Goal: Task Accomplishment & Management: Complete application form

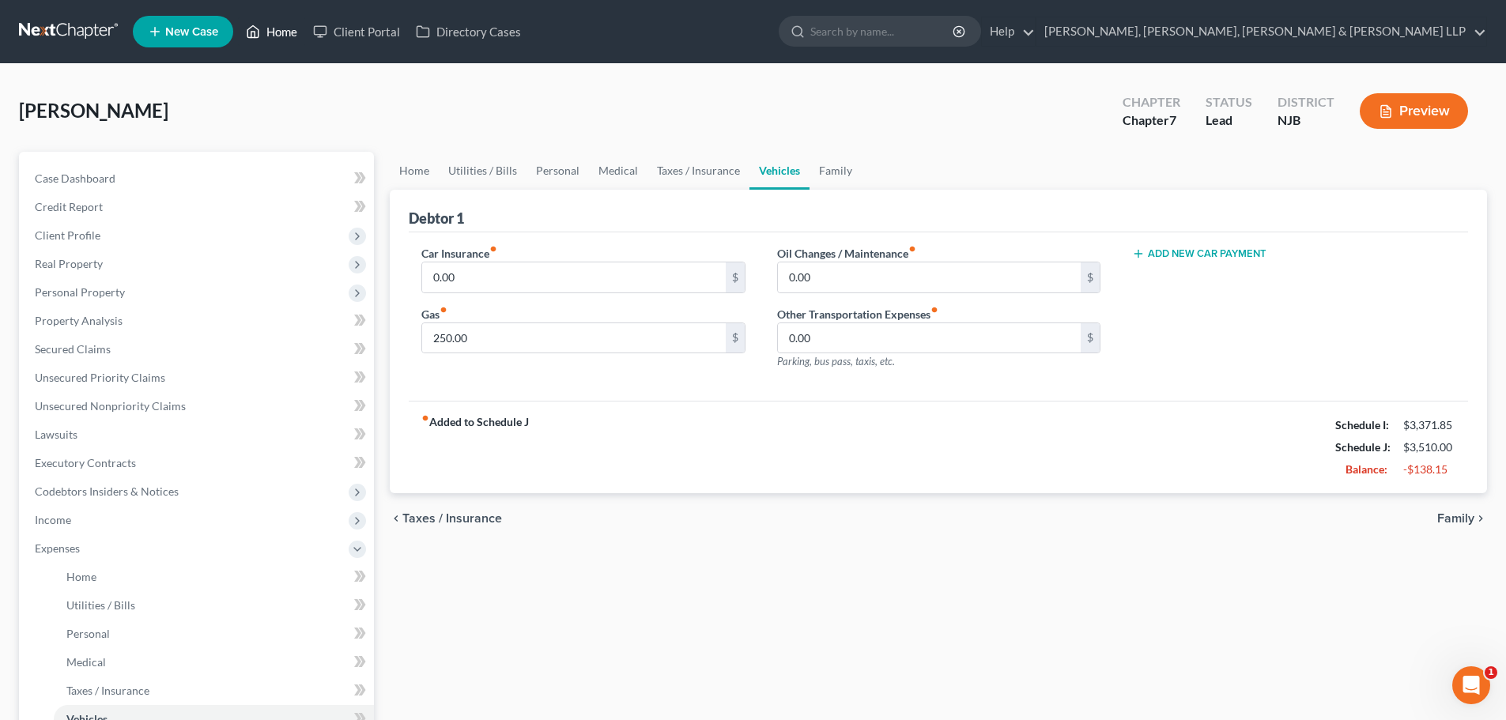
click at [262, 41] on link "Home" at bounding box center [271, 31] width 67 height 28
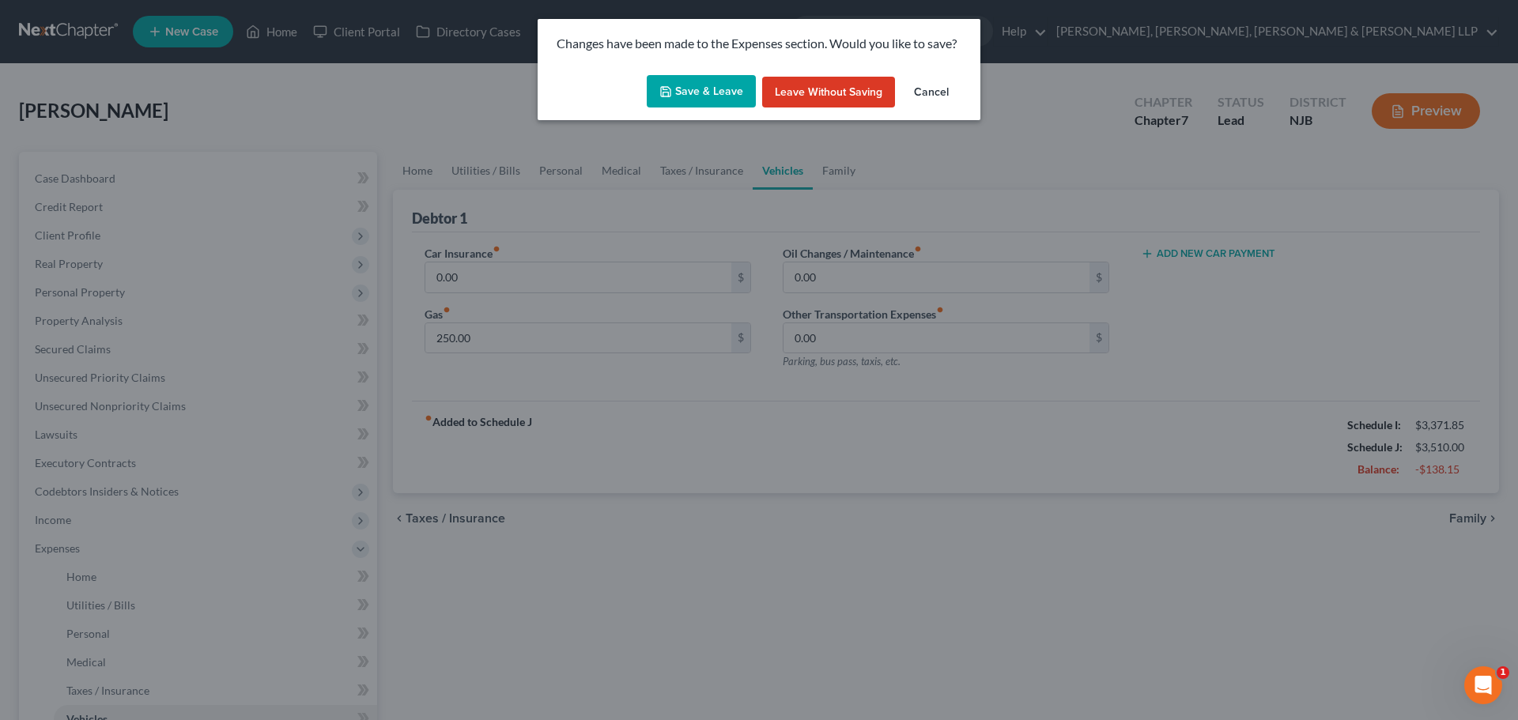
click at [742, 86] on button "Save & Leave" at bounding box center [701, 91] width 109 height 33
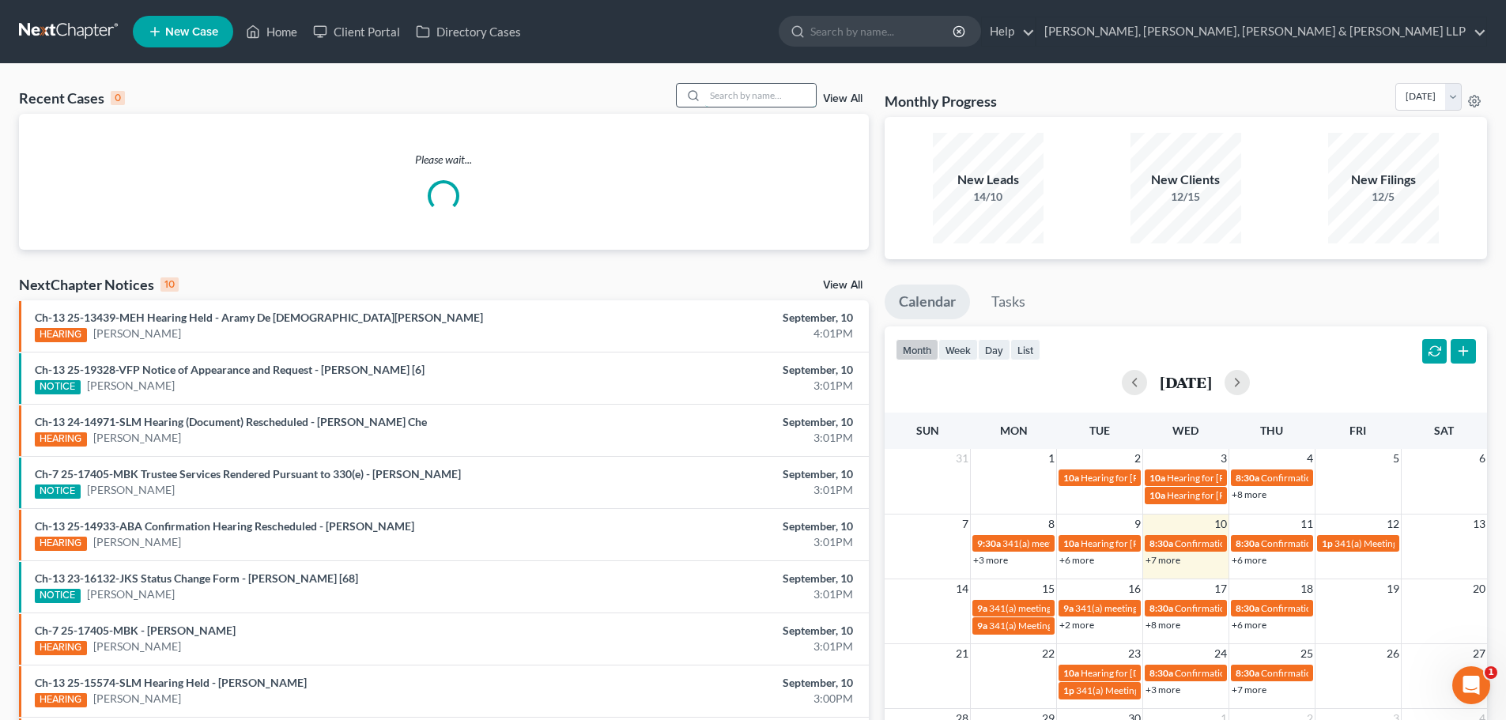
click at [729, 92] on input "search" at bounding box center [760, 95] width 111 height 23
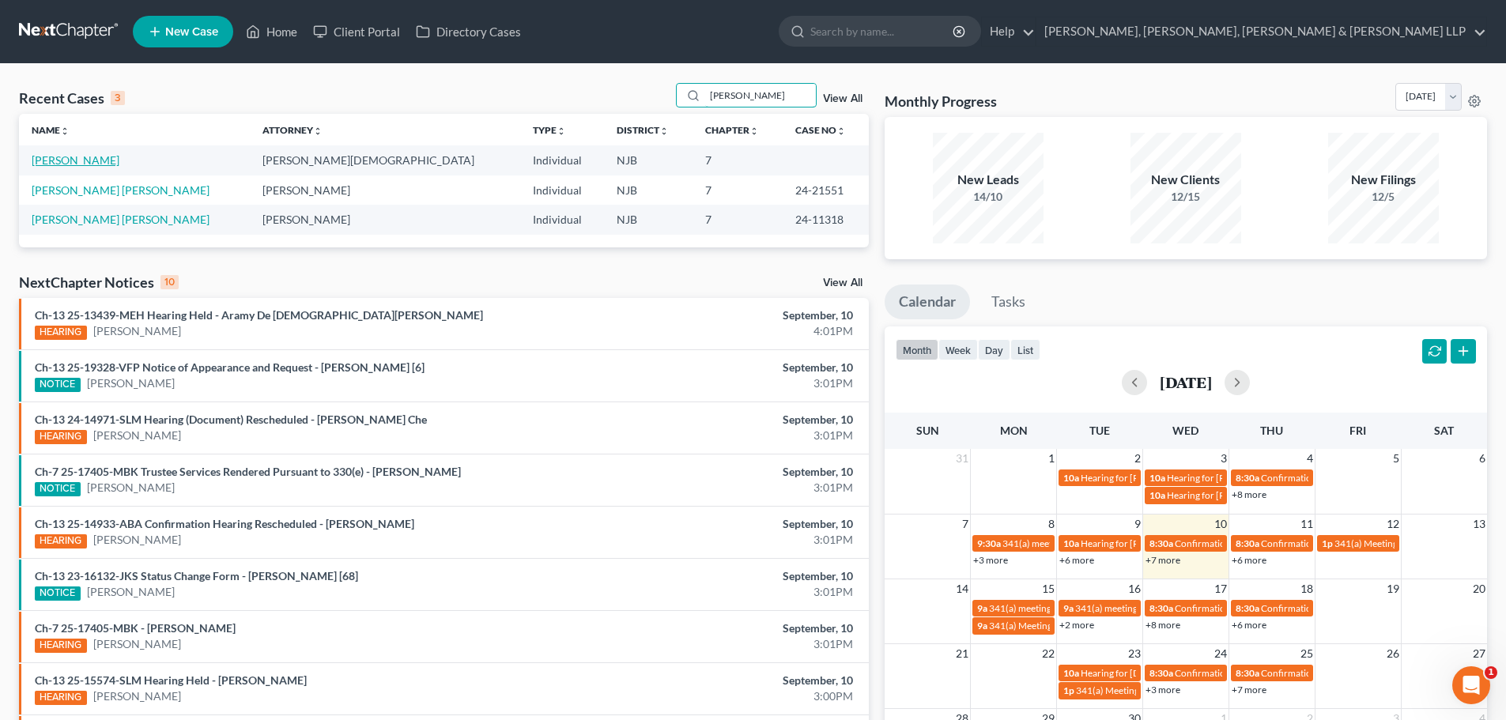
type input "[PERSON_NAME]"
click at [79, 165] on link "[PERSON_NAME]" at bounding box center [76, 159] width 88 height 13
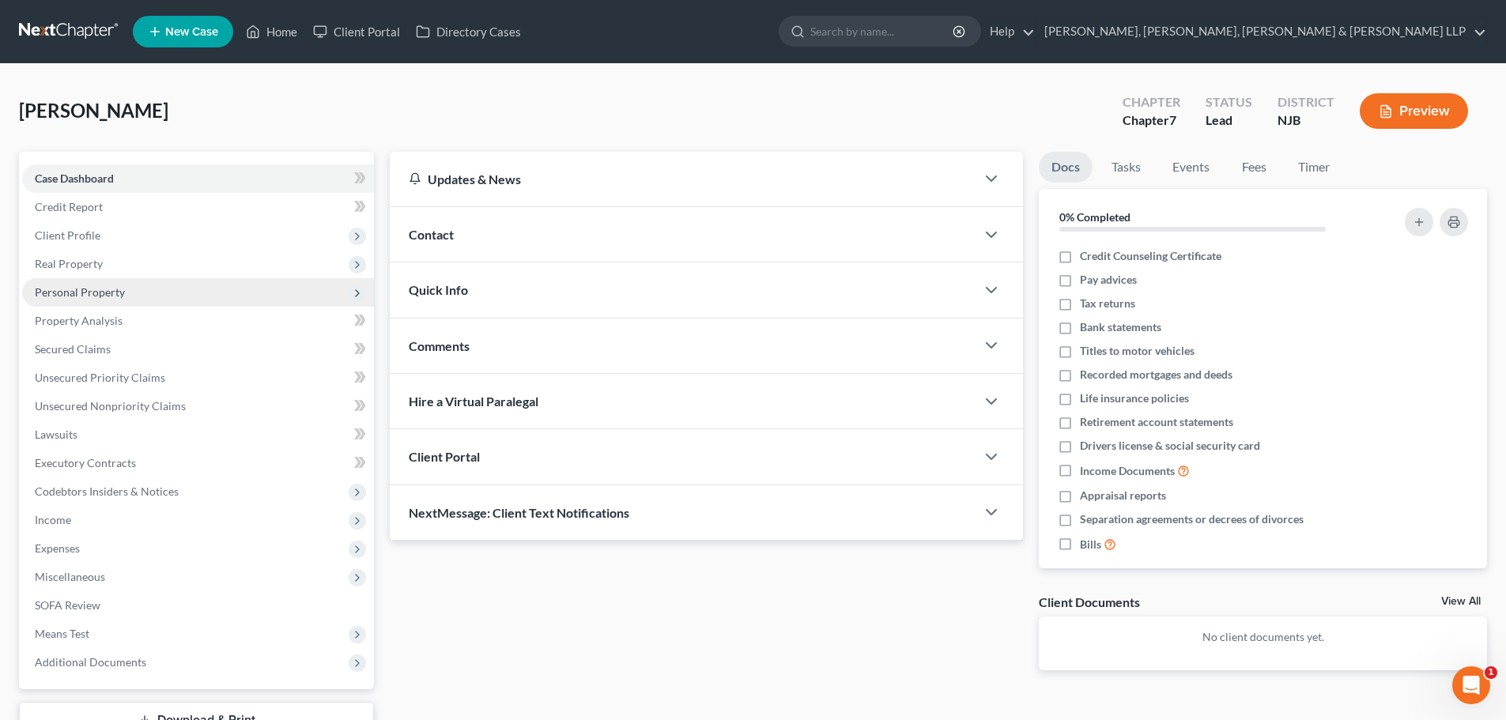
click at [86, 289] on span "Personal Property" at bounding box center [80, 291] width 90 height 13
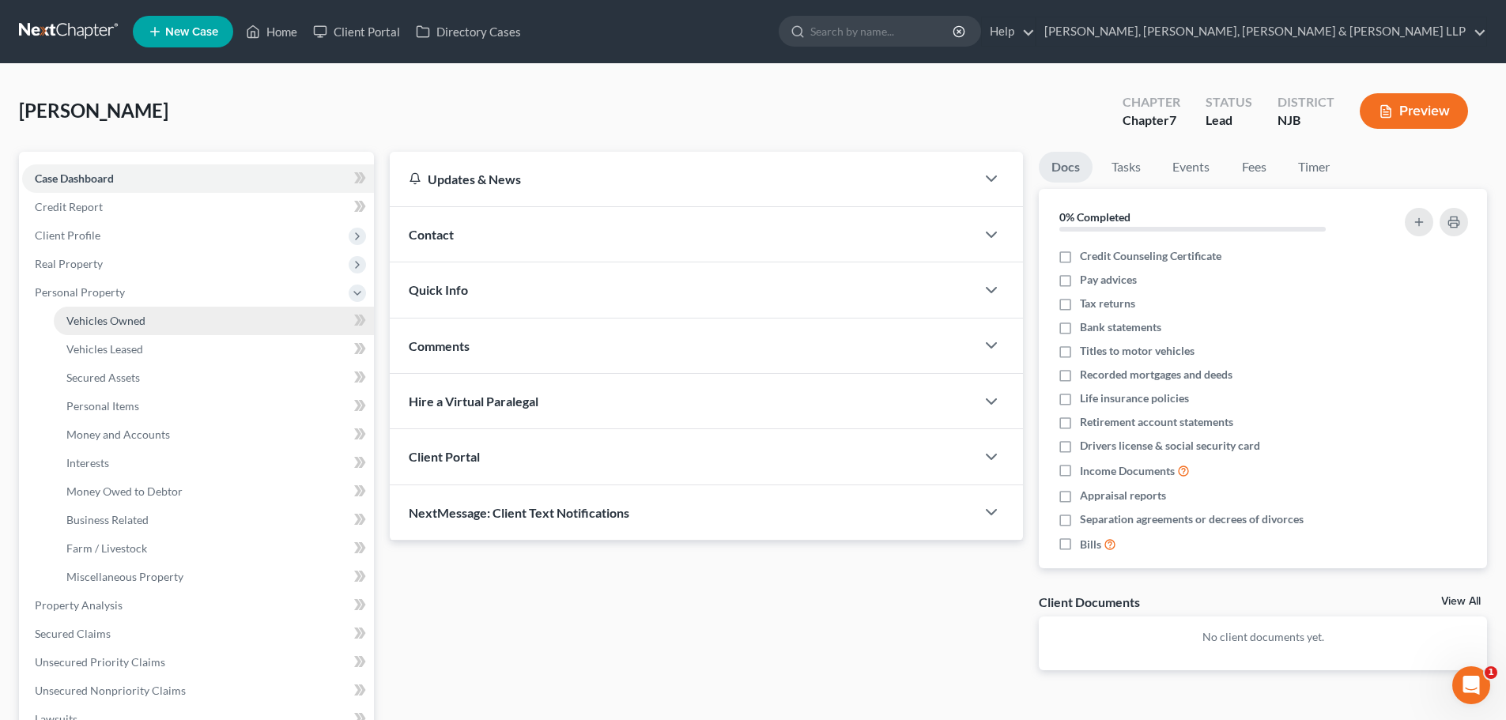
click at [100, 326] on span "Vehicles Owned" at bounding box center [105, 320] width 79 height 13
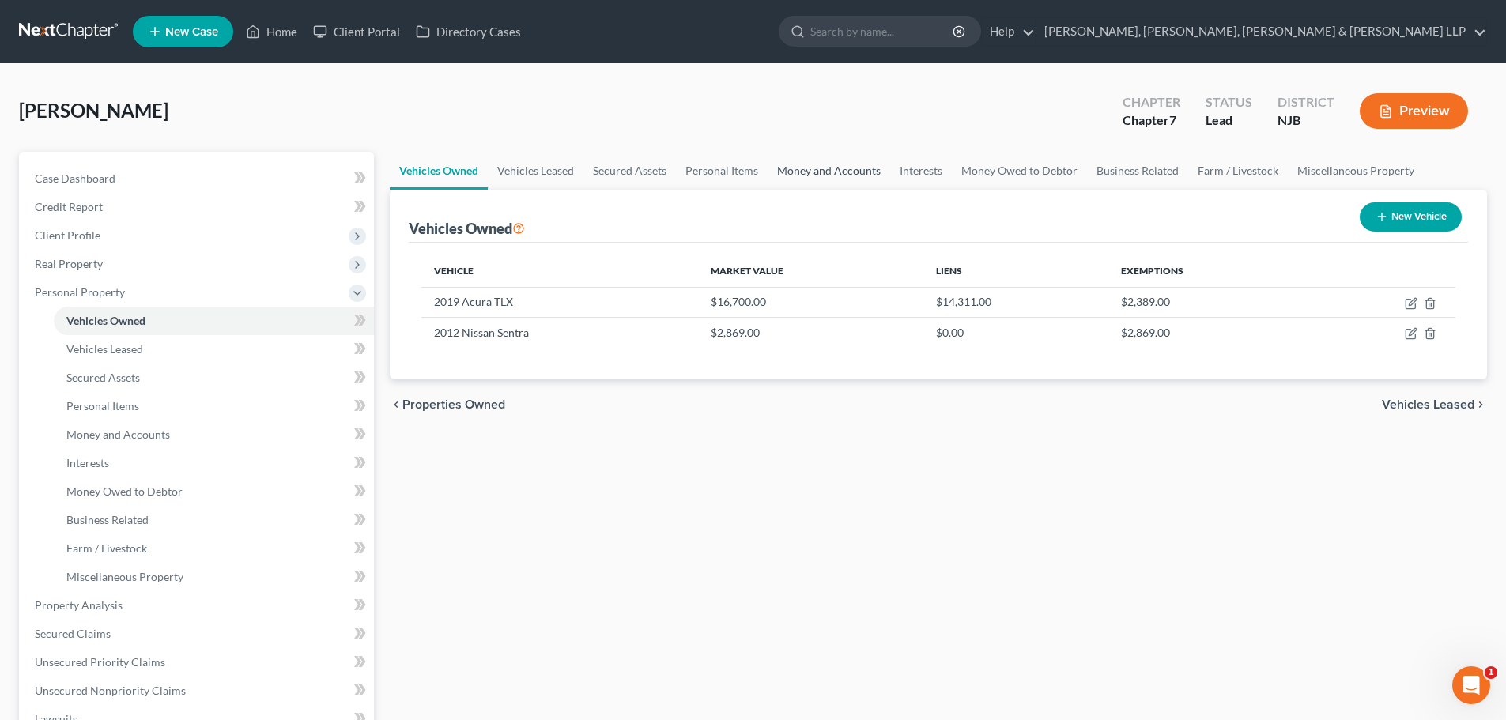
click at [837, 172] on link "Money and Accounts" at bounding box center [829, 171] width 123 height 38
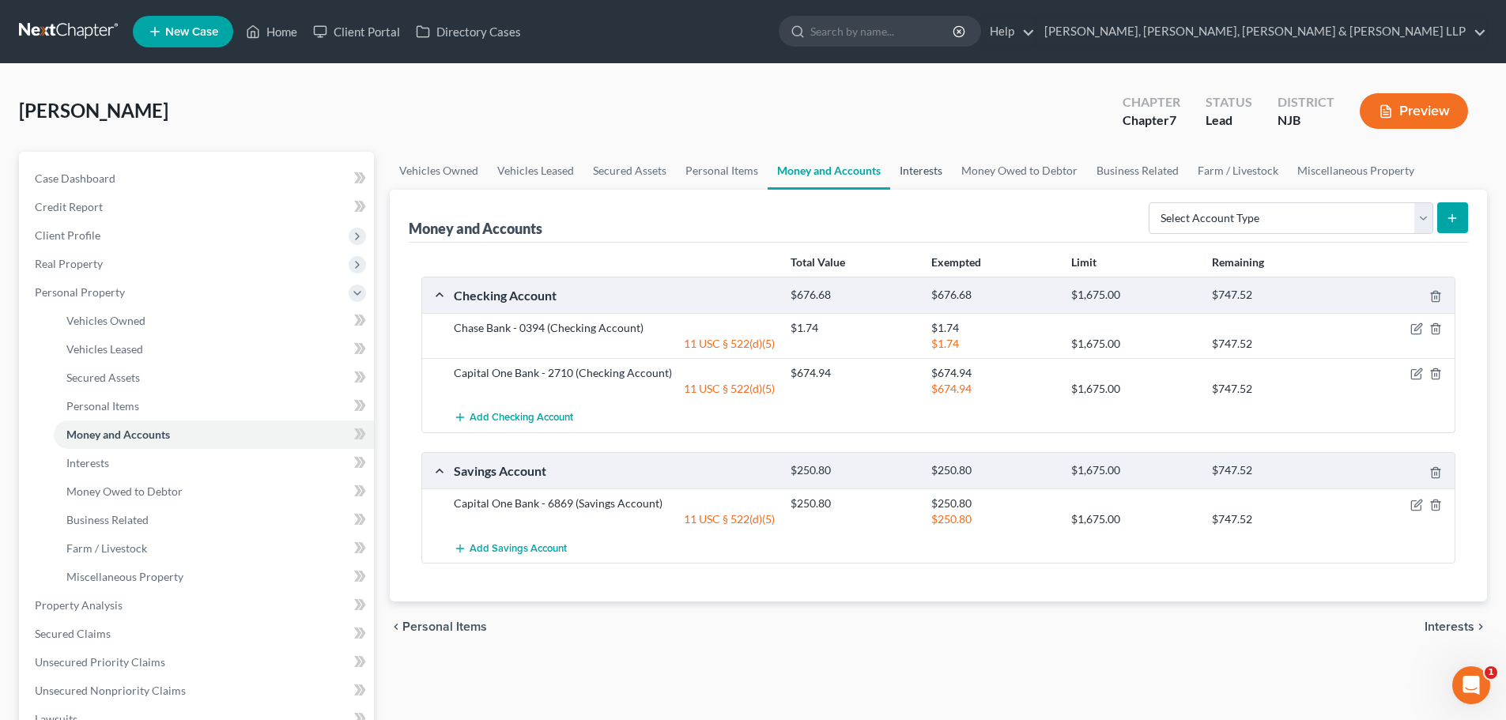
click at [915, 185] on link "Interests" at bounding box center [921, 171] width 62 height 38
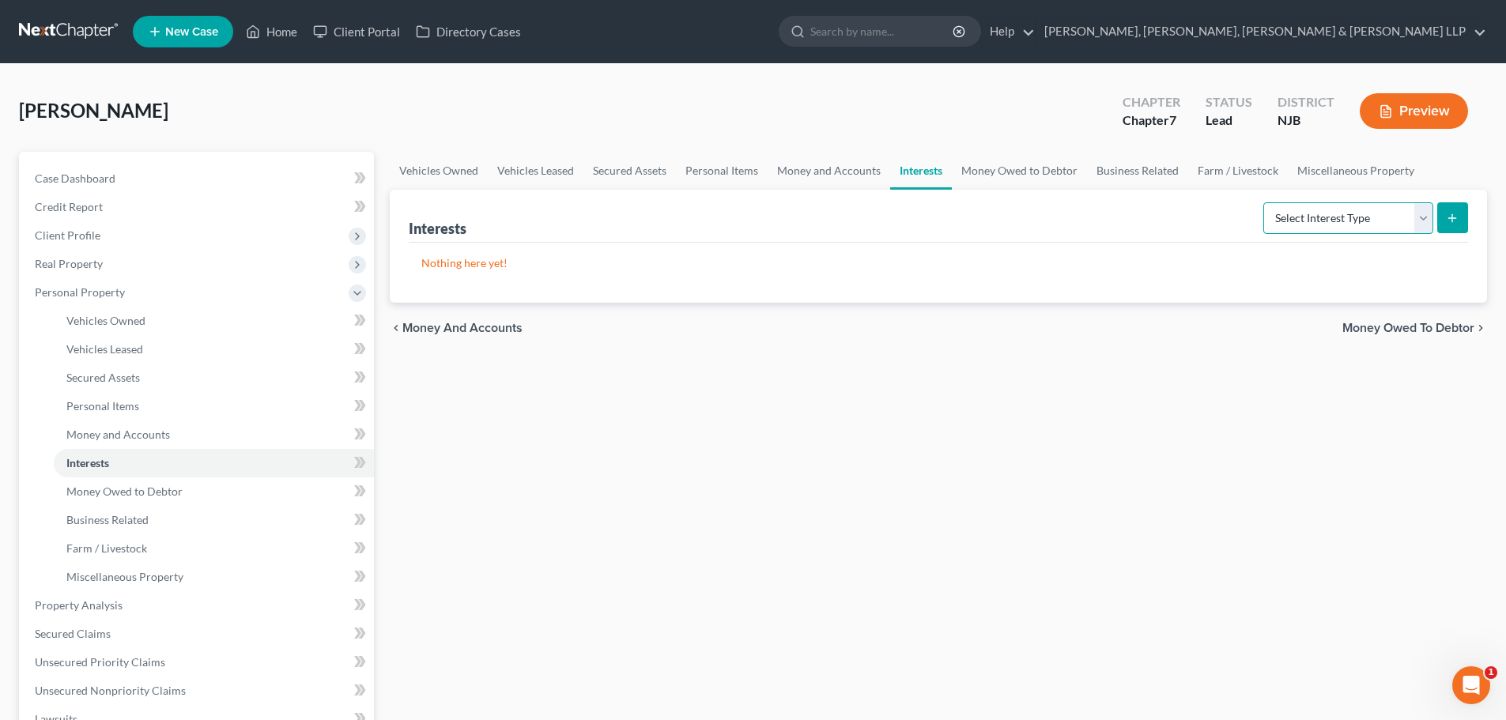
click at [1341, 216] on select "Select Interest Type 401K Annuity Bond Education IRA Government Bond Government…" at bounding box center [1348, 218] width 170 height 32
select select "incorporated_business"
click at [1265, 202] on select "Select Interest Type 401K Annuity Bond Education IRA Government Bond Government…" at bounding box center [1348, 218] width 170 height 32
click at [1452, 213] on icon "submit" at bounding box center [1452, 218] width 13 height 13
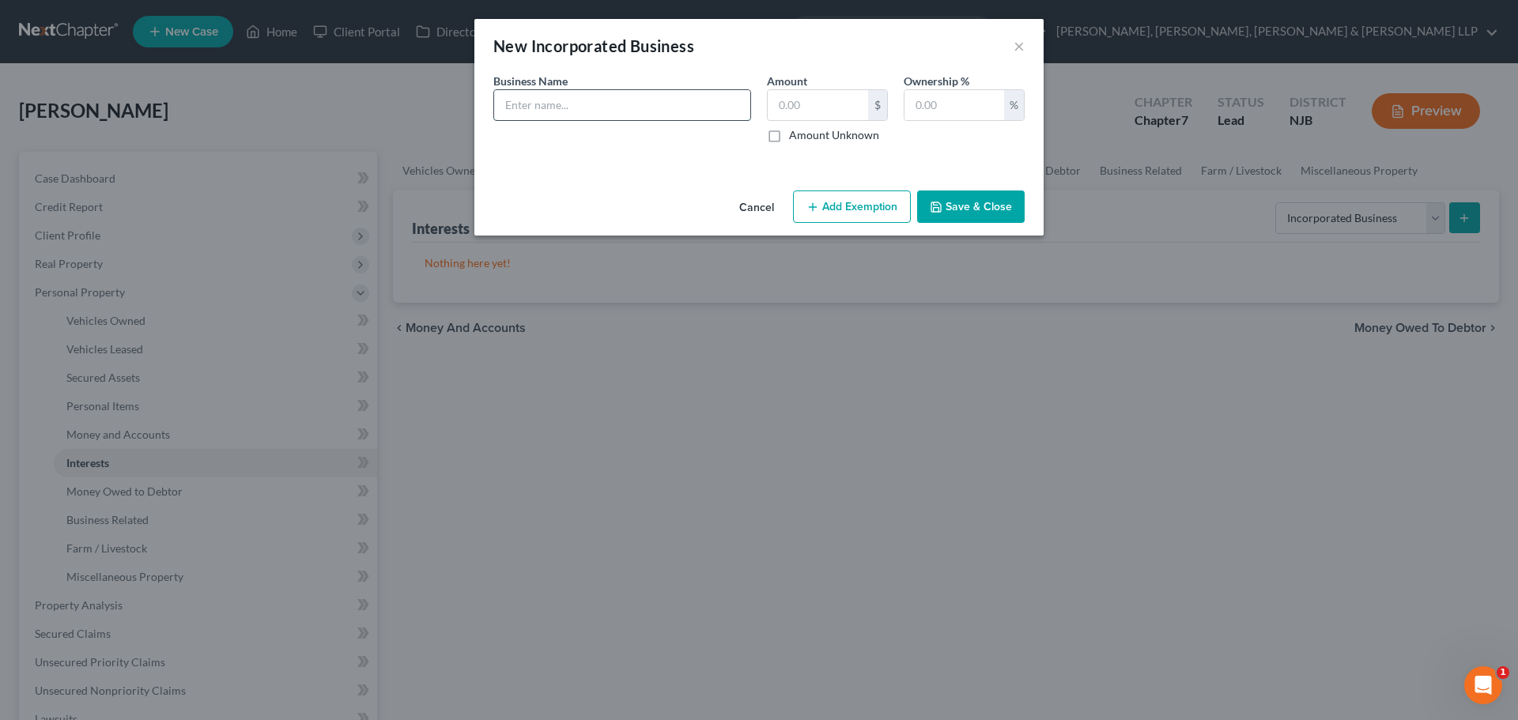
click at [578, 103] on input "text" at bounding box center [622, 105] width 256 height 30
type input "Leave It 2 Izzy LLC"
click at [783, 108] on input "text" at bounding box center [818, 105] width 100 height 30
type input "0.00"
click at [936, 100] on input "text" at bounding box center [954, 105] width 100 height 30
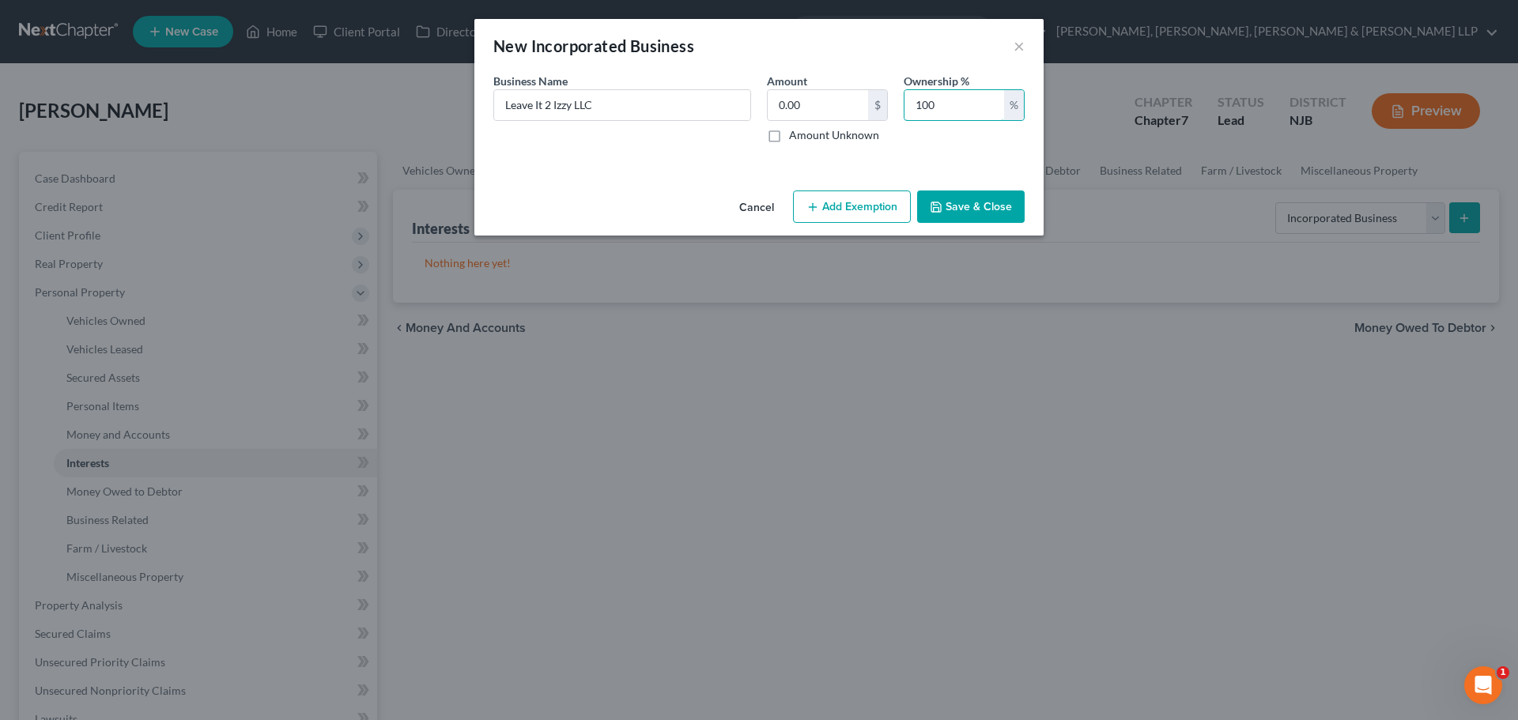
type input "100"
click at [979, 193] on button "Save & Close" at bounding box center [971, 207] width 108 height 33
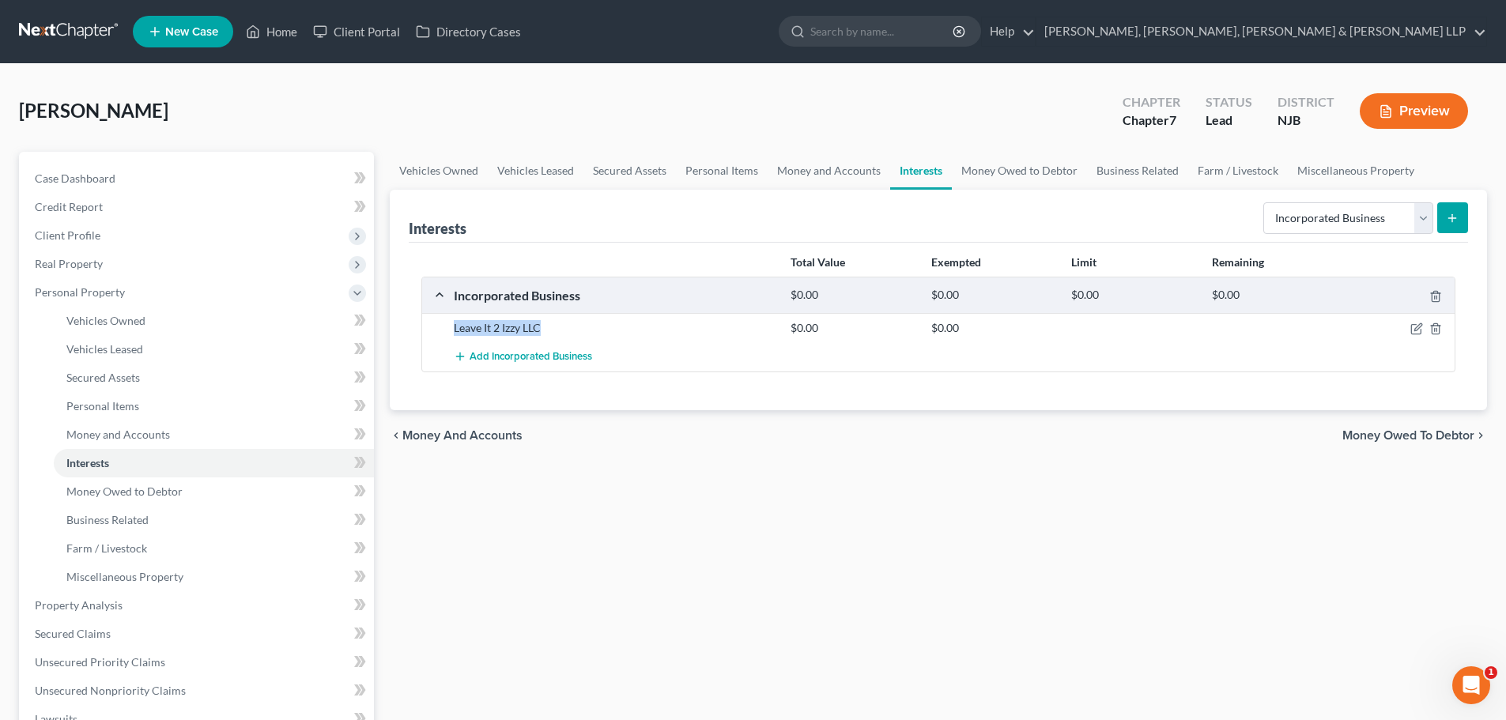
drag, startPoint x: 556, startPoint y: 333, endPoint x: 450, endPoint y: 325, distance: 106.2
click at [450, 325] on div "Leave It 2 Izzy LLC" at bounding box center [614, 328] width 337 height 16
copy div "Leave It 2 Izzy LLC"
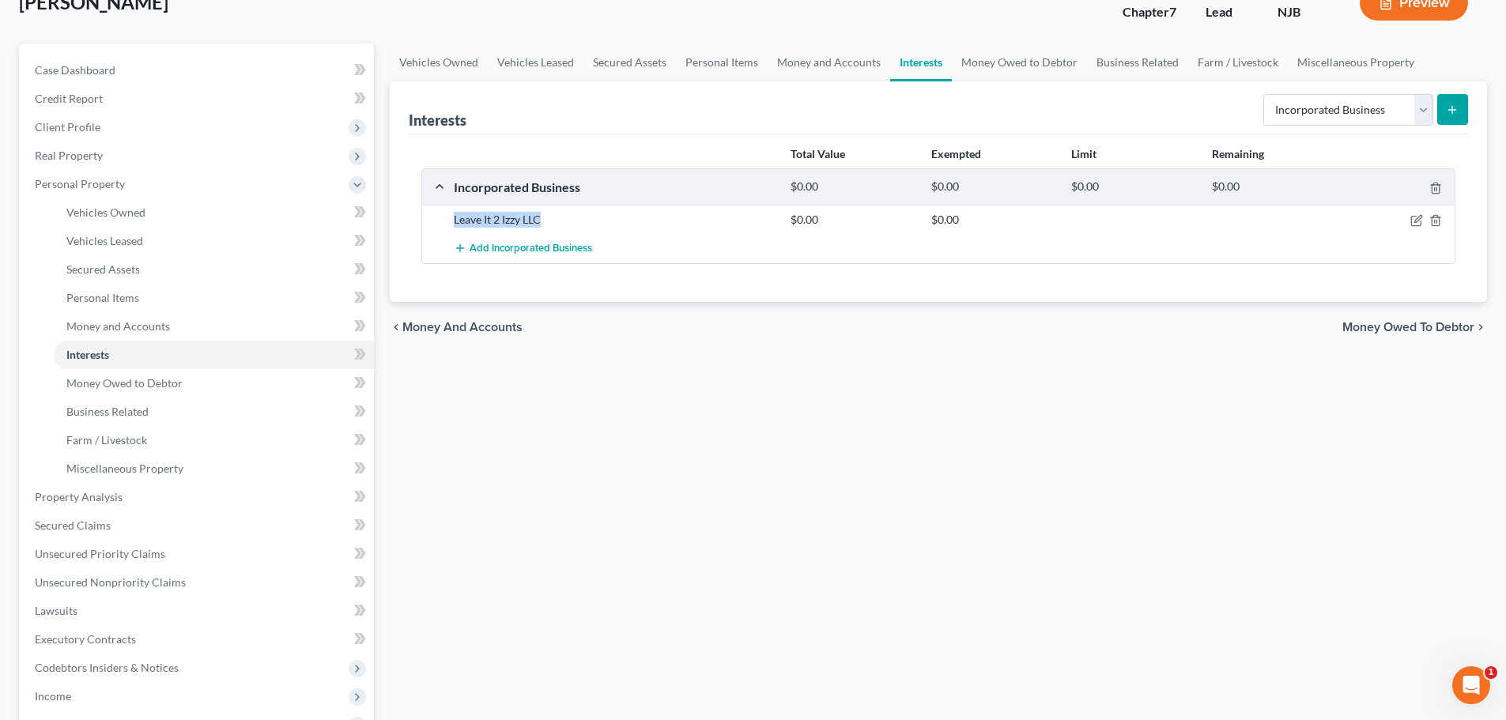
scroll to position [316, 0]
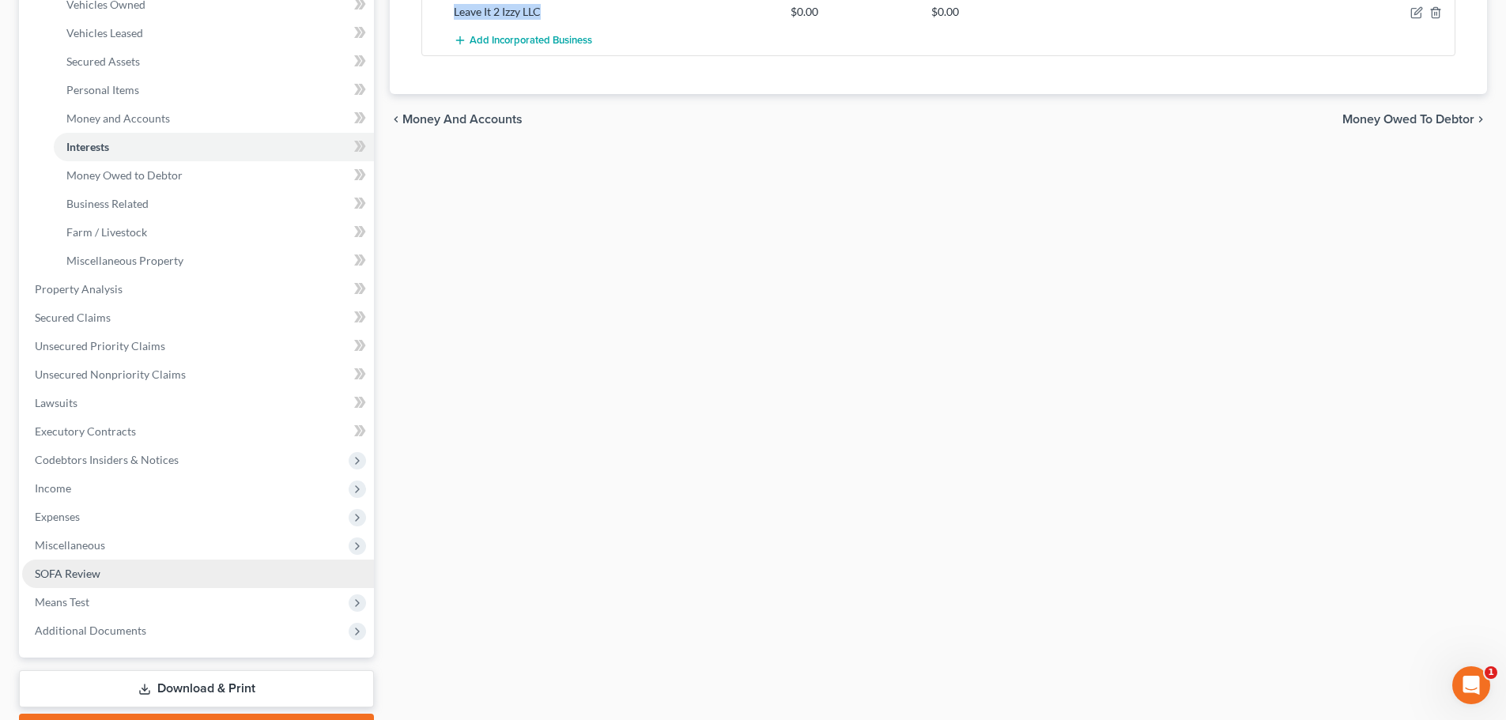
click at [109, 574] on link "SOFA Review" at bounding box center [198, 574] width 352 height 28
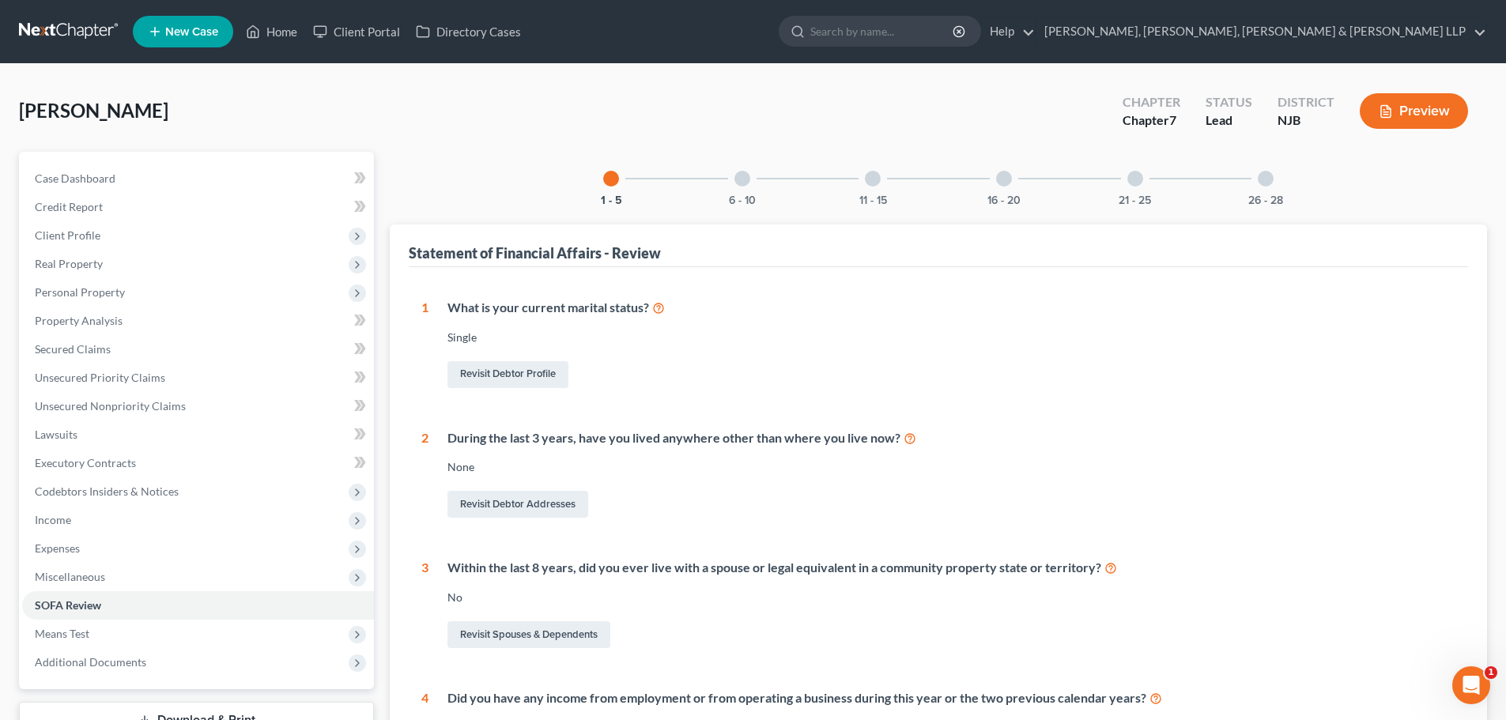
click at [1268, 179] on div at bounding box center [1266, 179] width 16 height 16
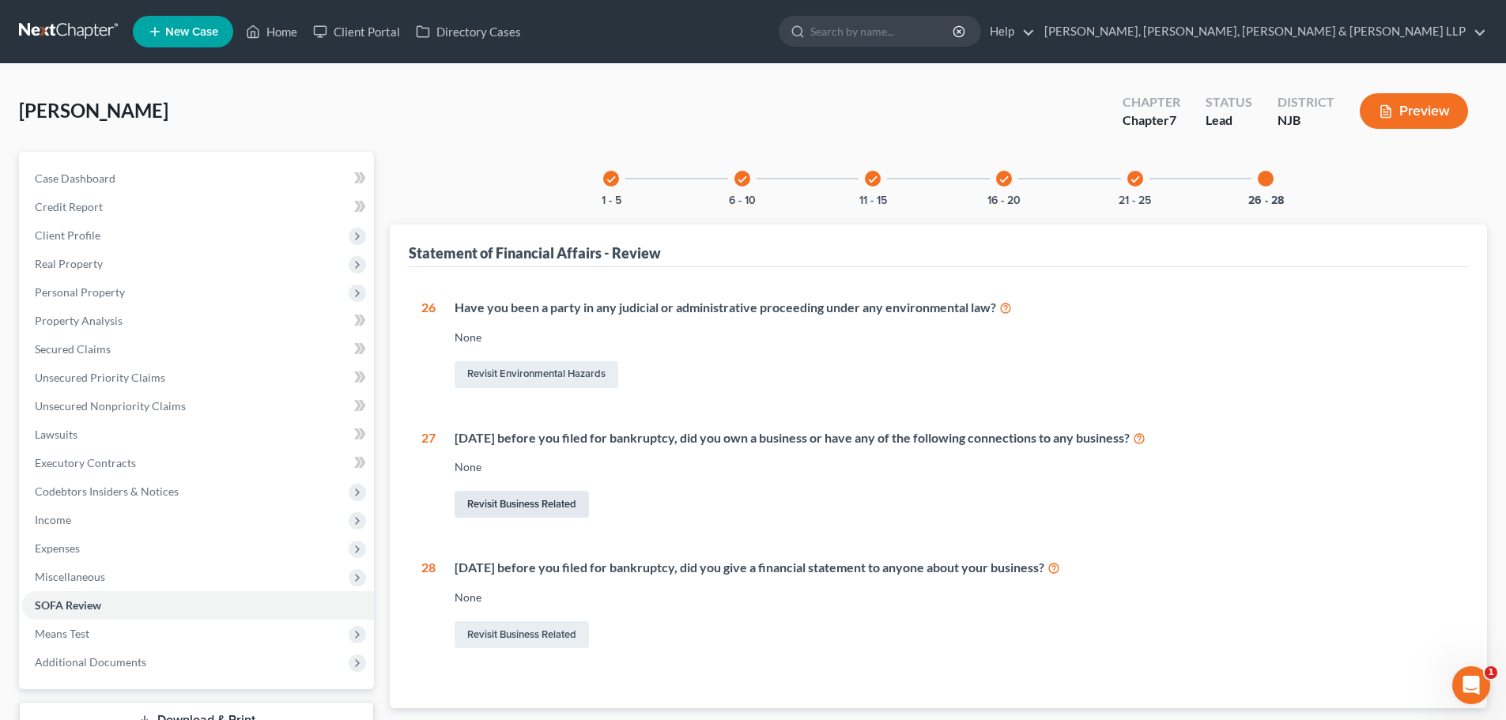
click at [545, 504] on link "Revisit Business Related" at bounding box center [522, 504] width 134 height 27
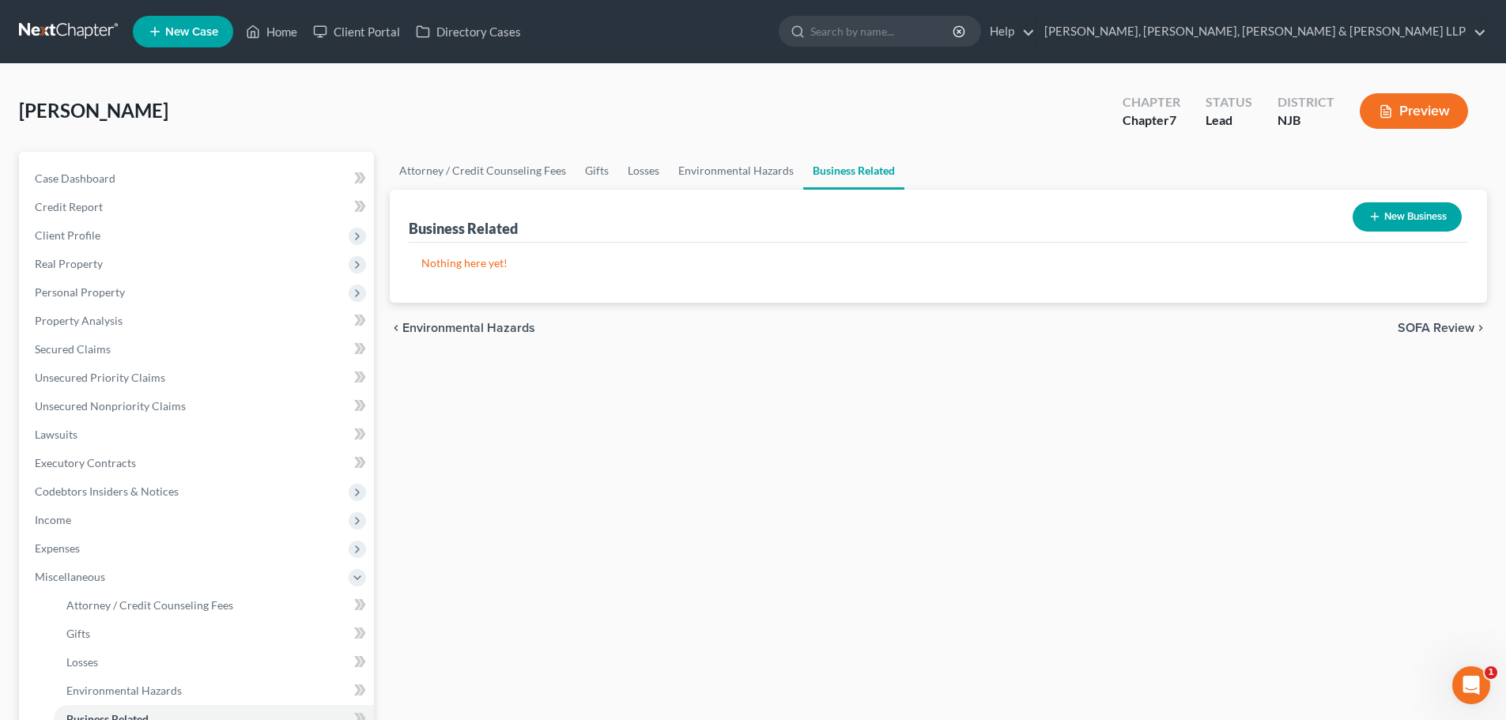
click at [1383, 213] on button "New Business" at bounding box center [1407, 216] width 109 height 29
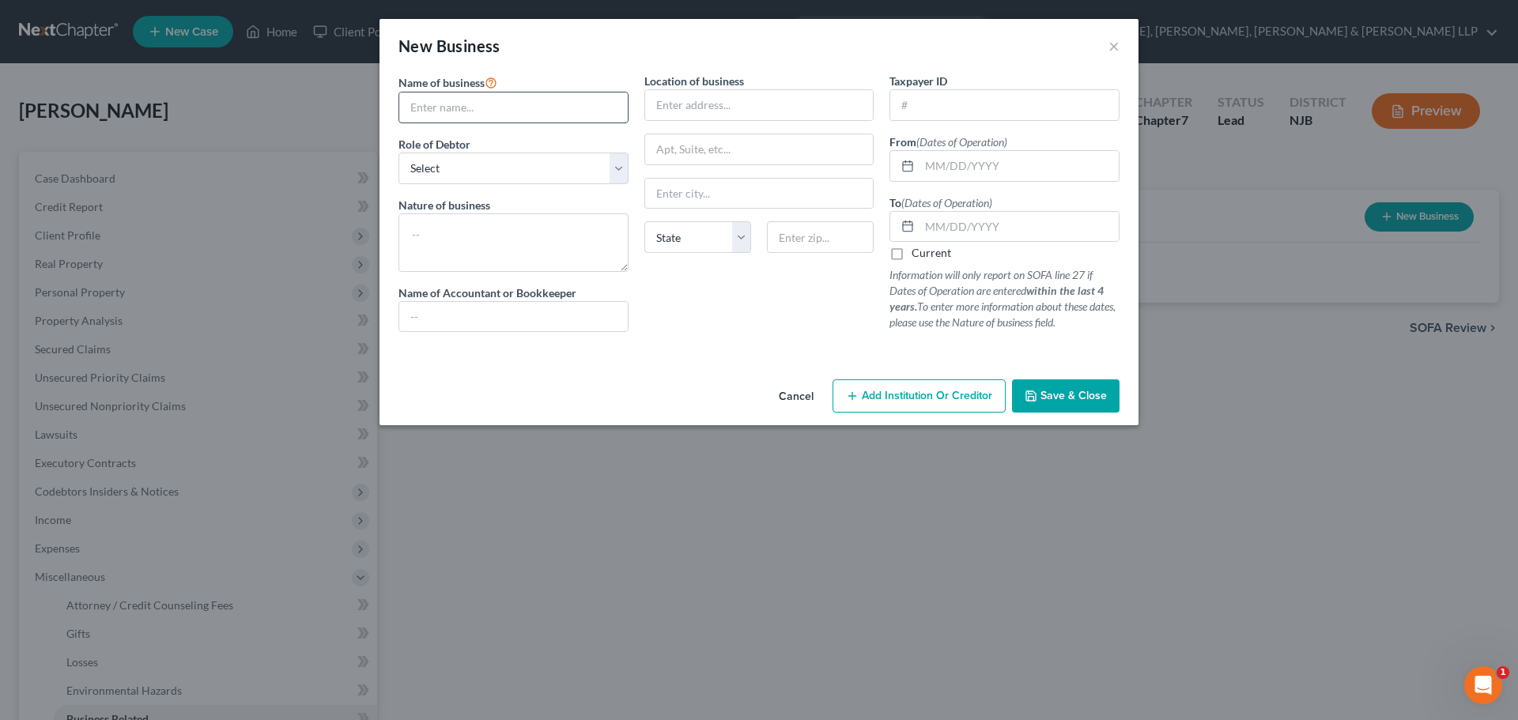
click at [579, 110] on input "text" at bounding box center [513, 107] width 228 height 30
paste input "Leave It 2 Izzy LLC"
type input "Leave It 2 Izzy LLC"
click at [485, 185] on div "Name of business * Leave It 2 Izzy LLC Role of Debtor * Select A member of a li…" at bounding box center [514, 209] width 246 height 272
drag, startPoint x: 497, startPoint y: 167, endPoint x: 498, endPoint y: 179, distance: 12.7
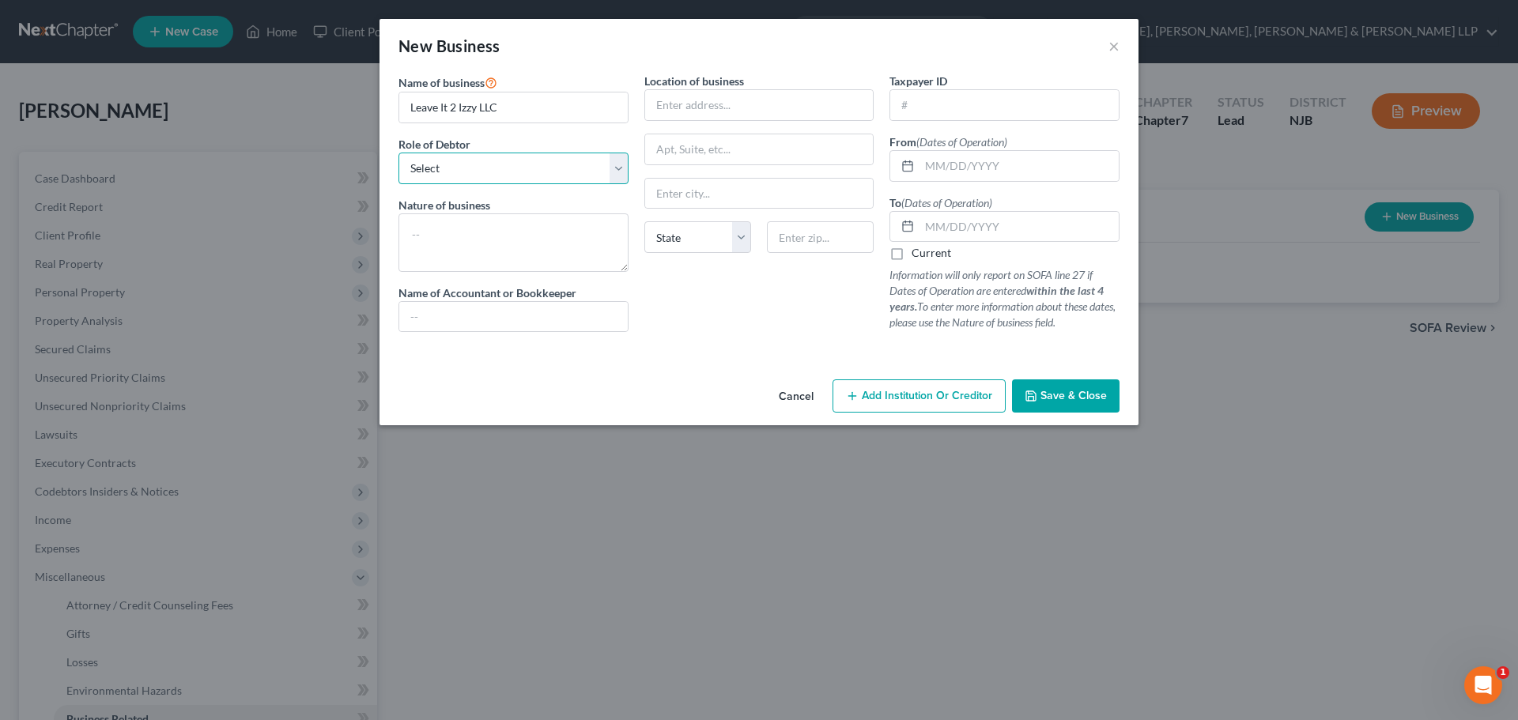
click at [498, 167] on select "Select A member of a limited liability company (LLC) or limited liability partn…" at bounding box center [513, 169] width 230 height 32
select select "member"
click at [398, 153] on select "Select A member of a limited liability company (LLC) or limited liability partn…" at bounding box center [513, 169] width 230 height 32
click at [960, 170] on input "text" at bounding box center [1018, 166] width 199 height 30
paste input "[DATE]"
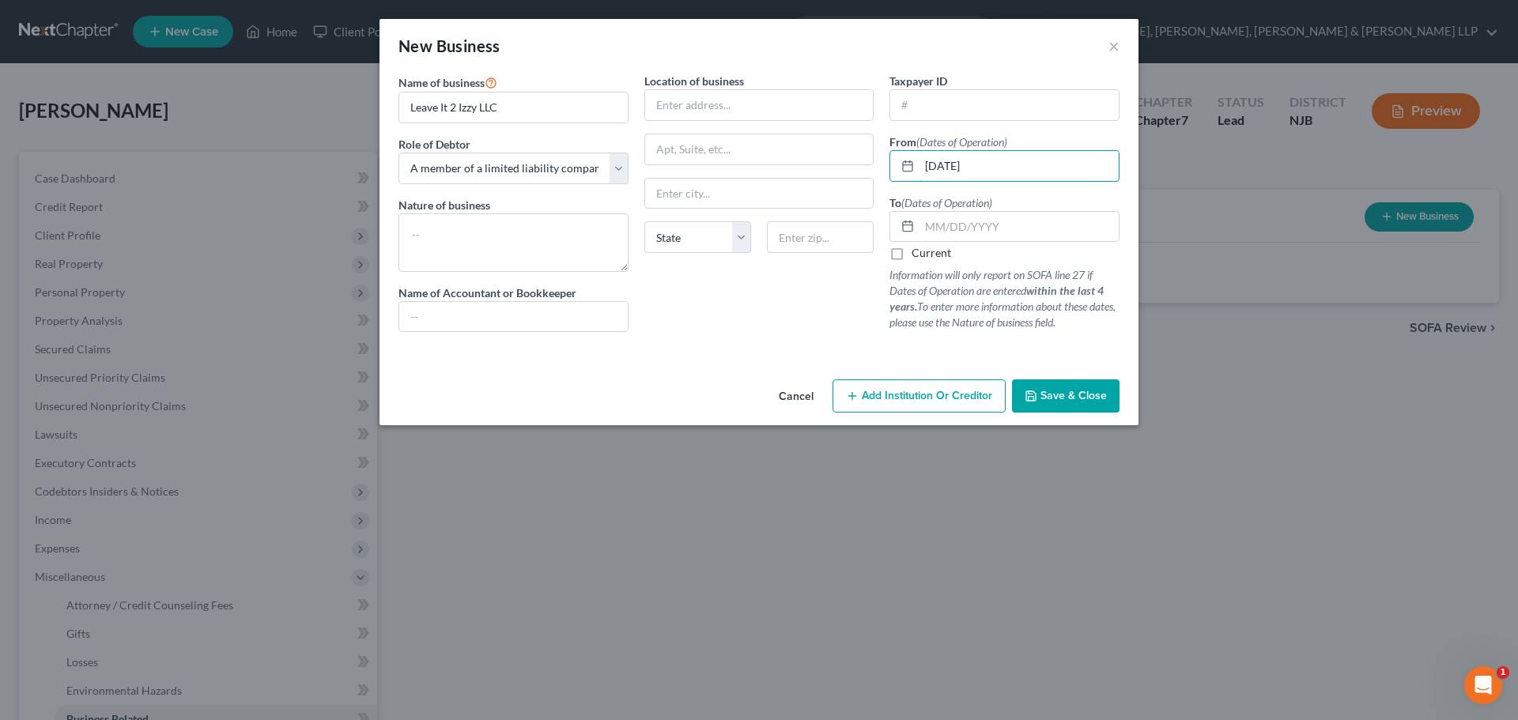
type input "[DATE]"
click at [923, 258] on label "Current" at bounding box center [931, 253] width 40 height 16
click at [923, 255] on input "Current" at bounding box center [923, 250] width 10 height 10
checkbox input "true"
click at [530, 255] on textarea at bounding box center [513, 242] width 230 height 58
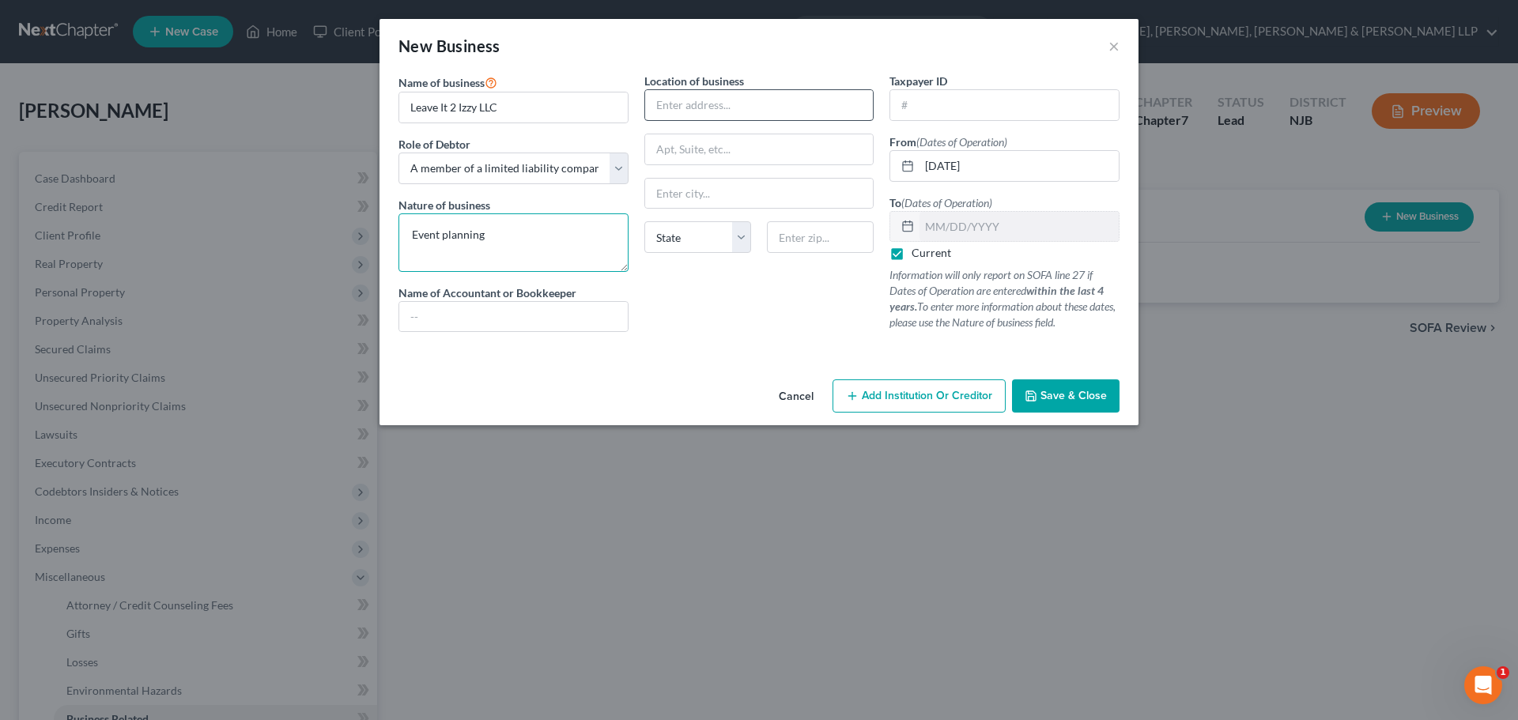
type textarea "Event planning"
click at [670, 111] on input "text" at bounding box center [759, 105] width 228 height 30
click at [1067, 397] on span "Save & Close" at bounding box center [1073, 395] width 66 height 13
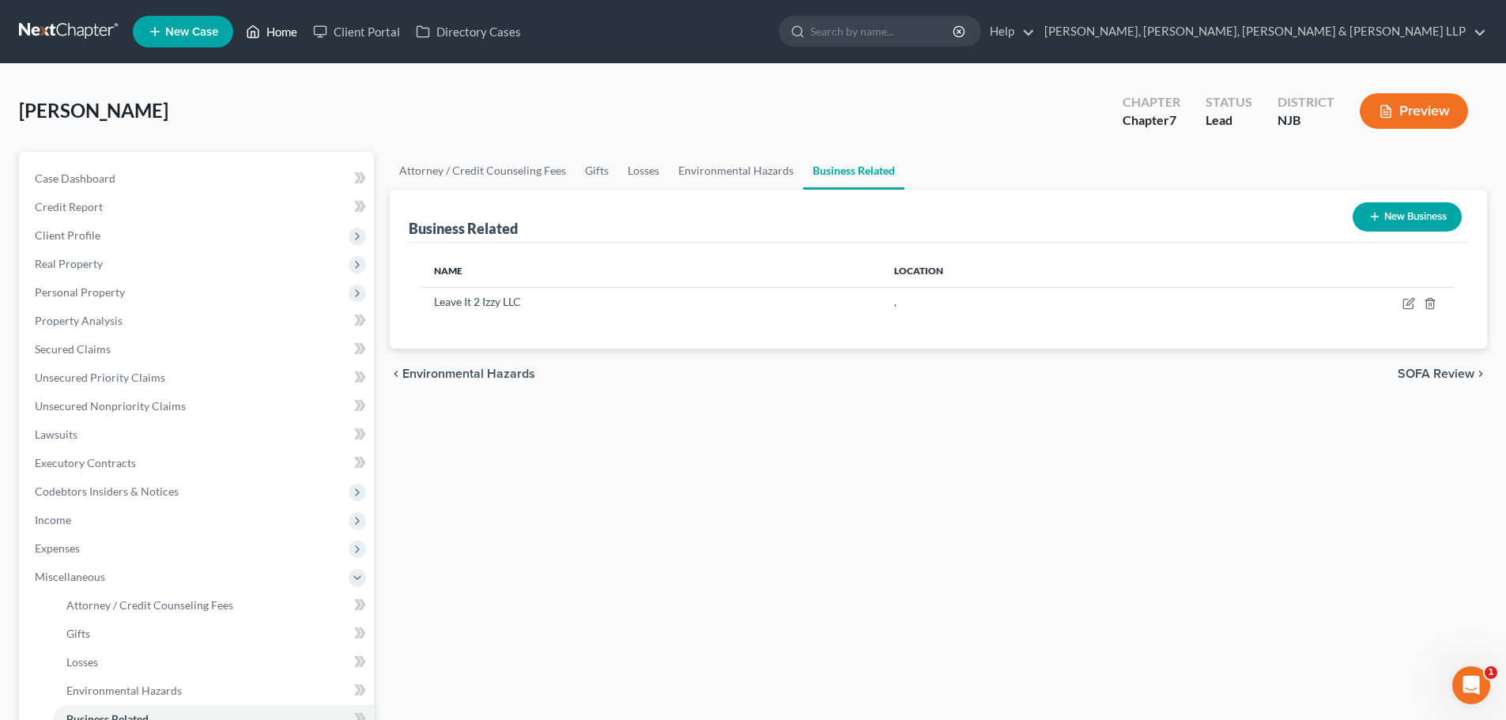
click at [294, 34] on link "Home" at bounding box center [271, 31] width 67 height 28
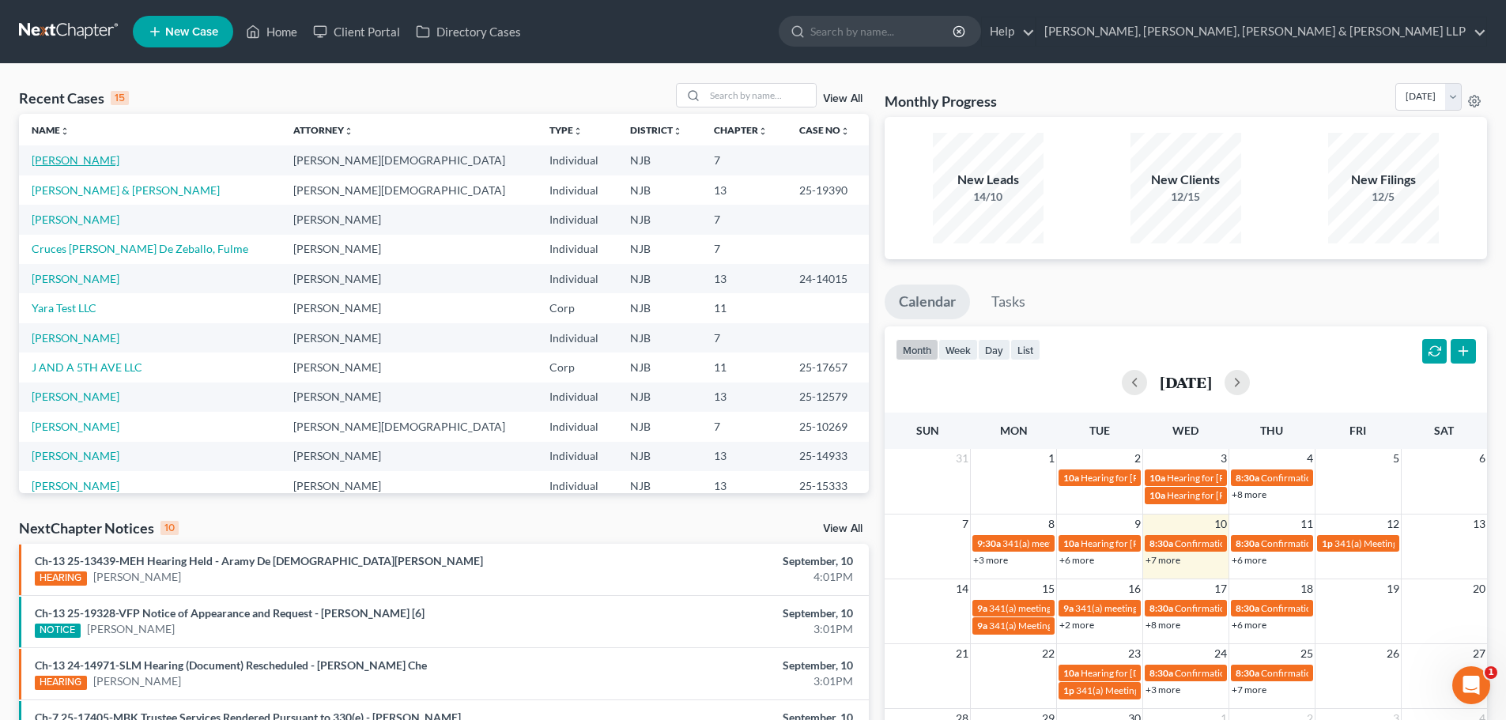
click at [59, 157] on link "[PERSON_NAME]" at bounding box center [76, 159] width 88 height 13
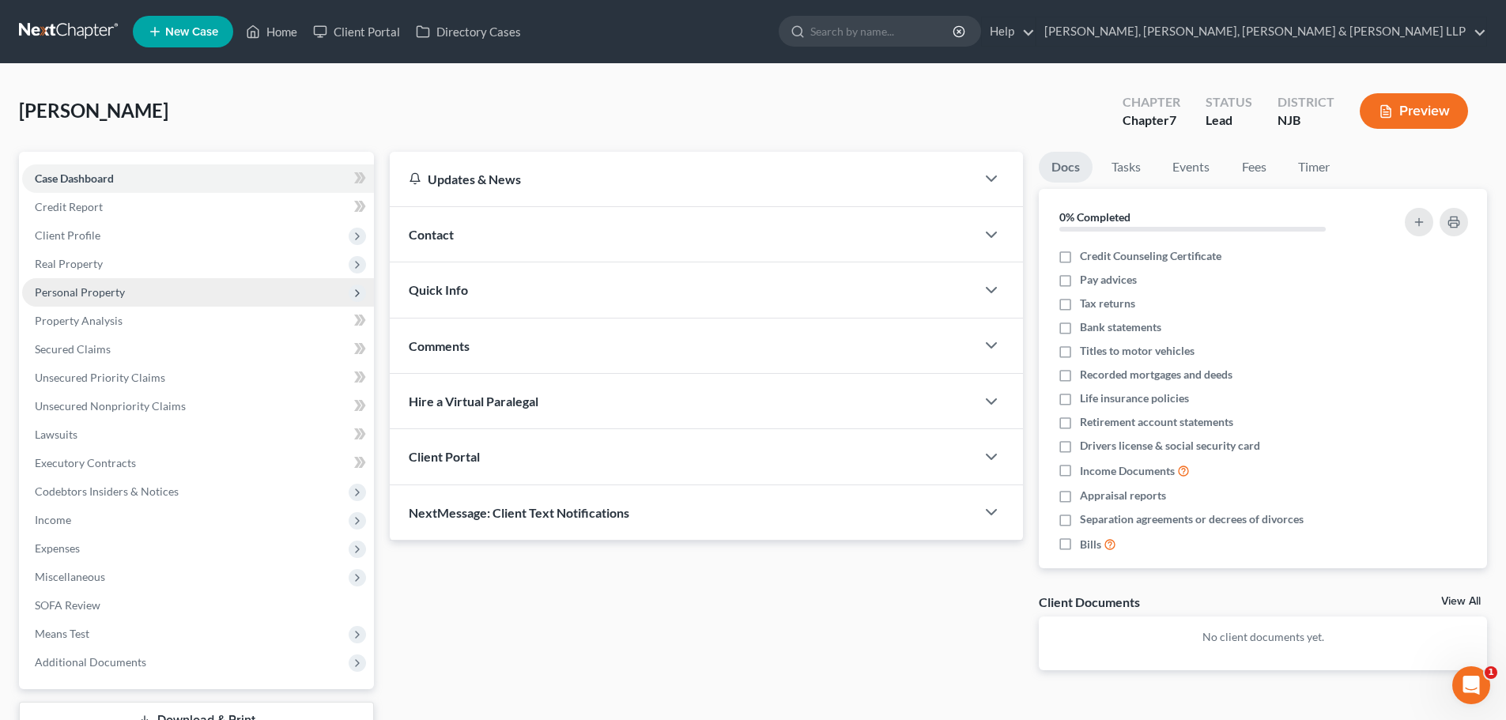
click at [110, 291] on span "Personal Property" at bounding box center [80, 291] width 90 height 13
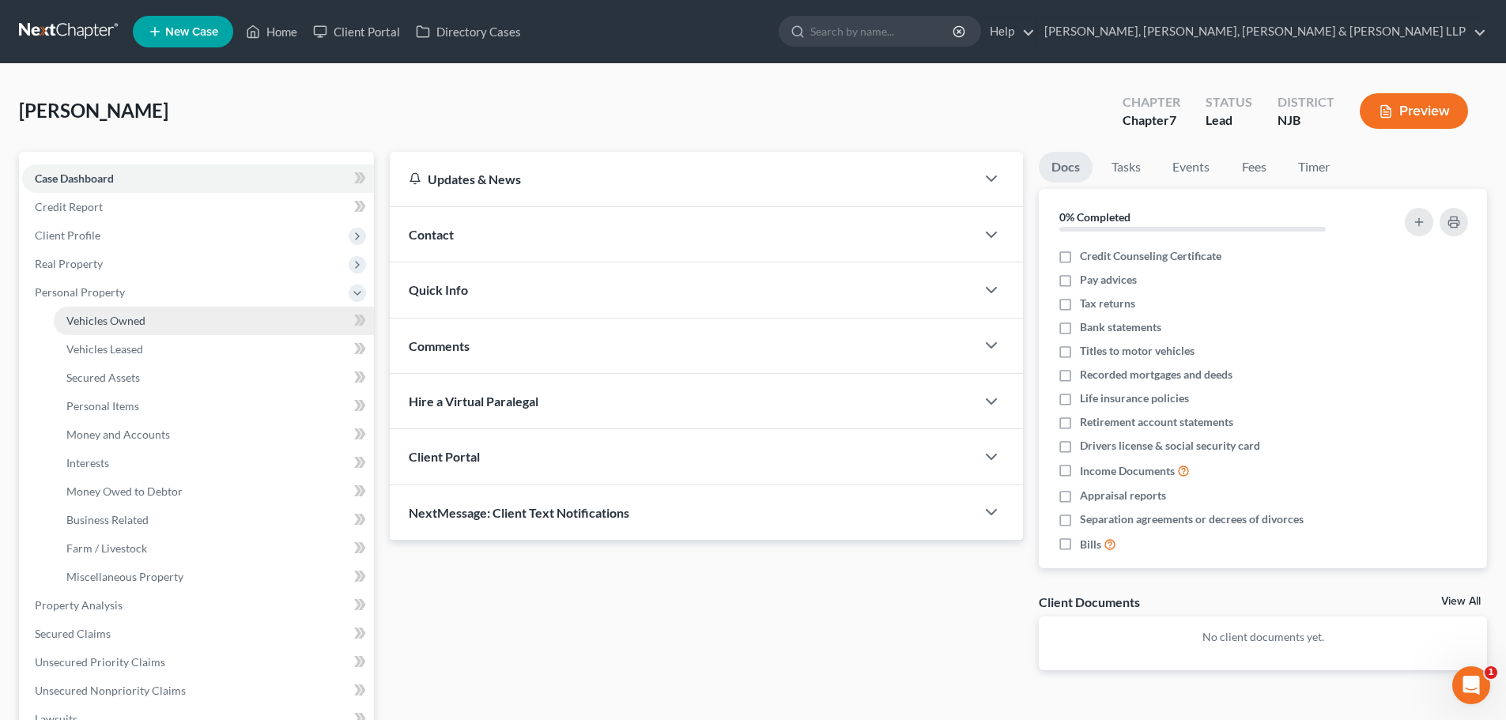
click at [110, 320] on span "Vehicles Owned" at bounding box center [105, 320] width 79 height 13
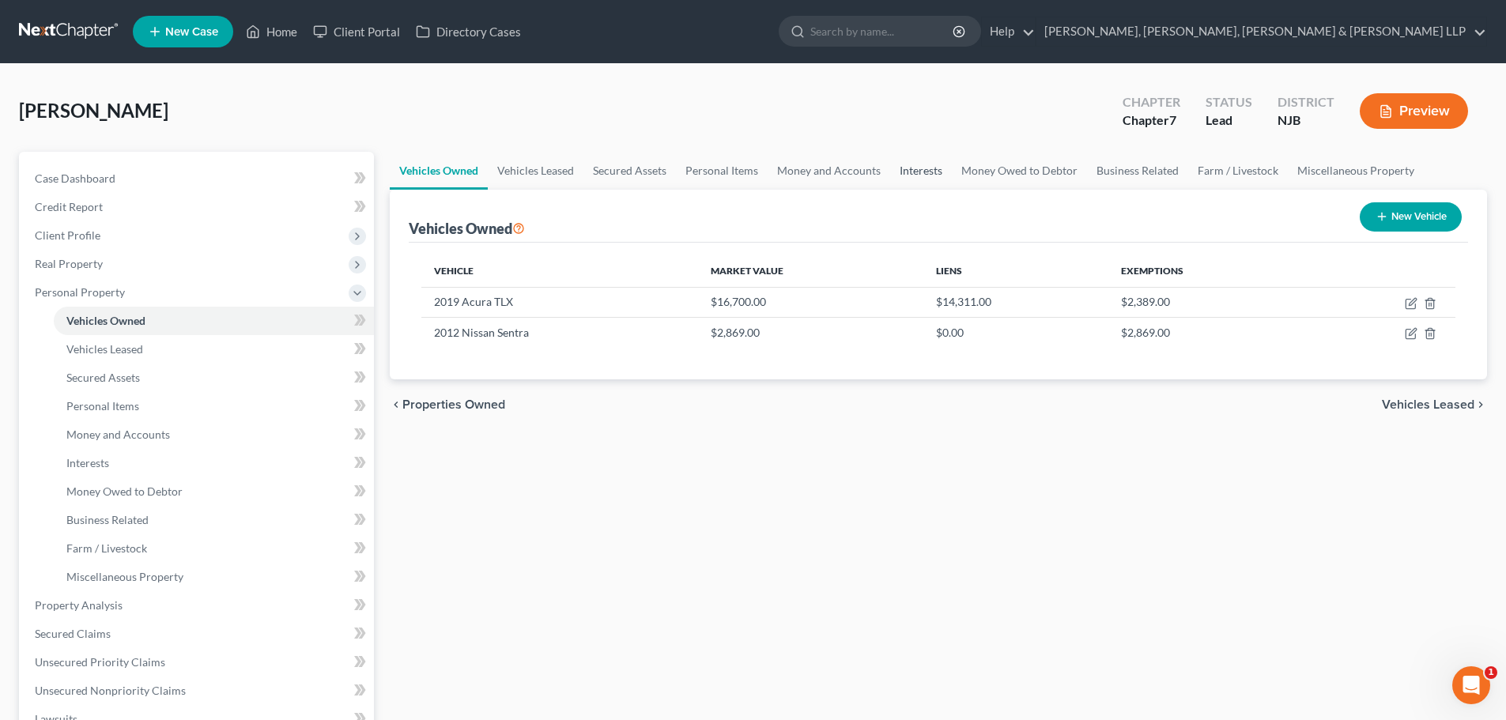
click at [916, 169] on link "Interests" at bounding box center [921, 171] width 62 height 38
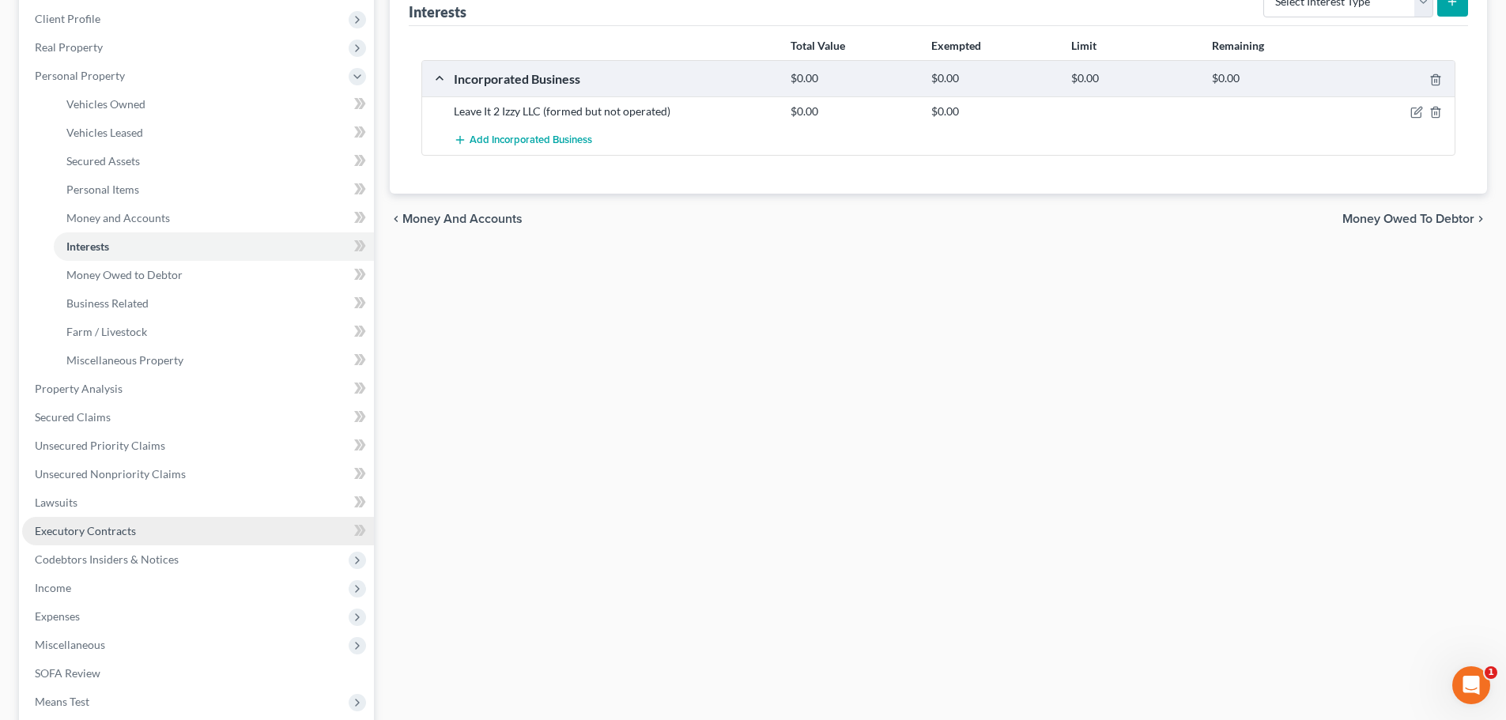
scroll to position [316, 0]
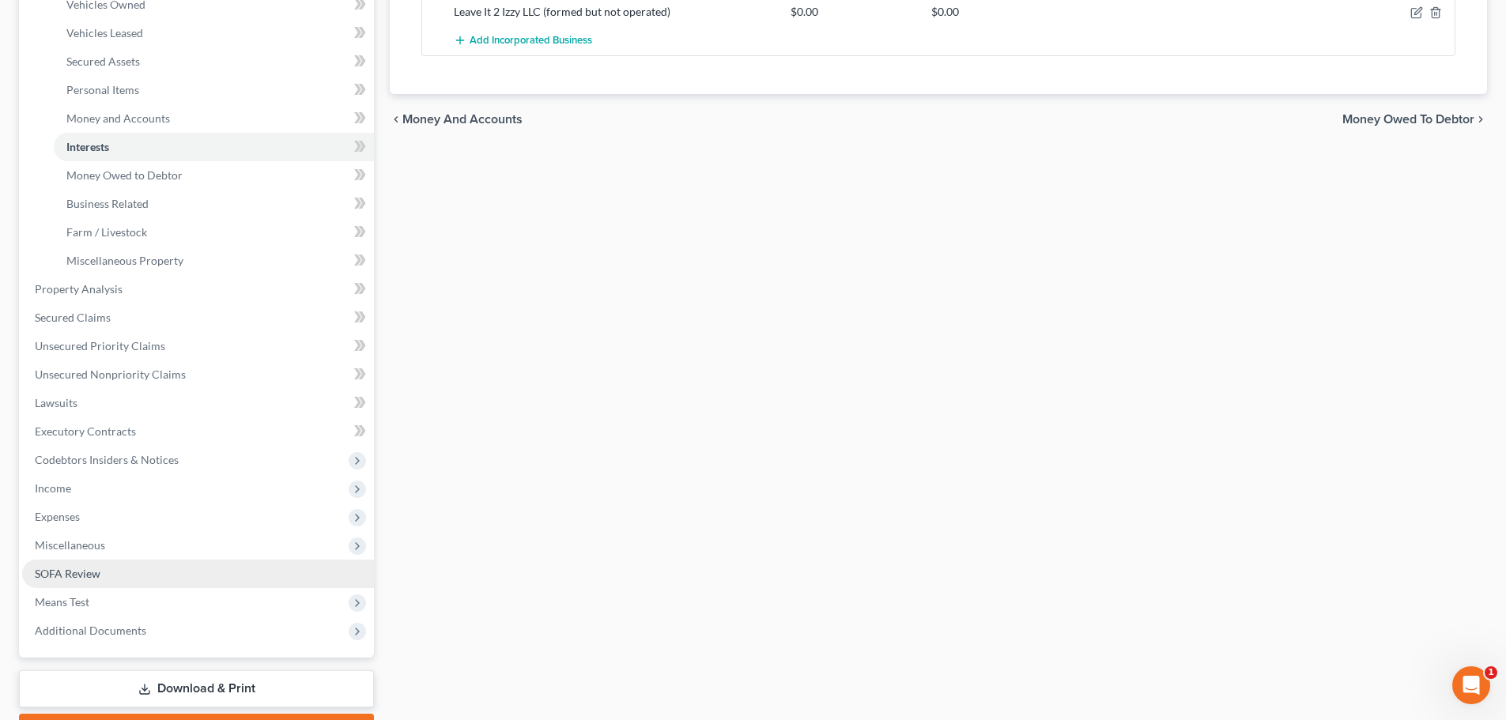
click at [98, 567] on span "SOFA Review" at bounding box center [68, 573] width 66 height 13
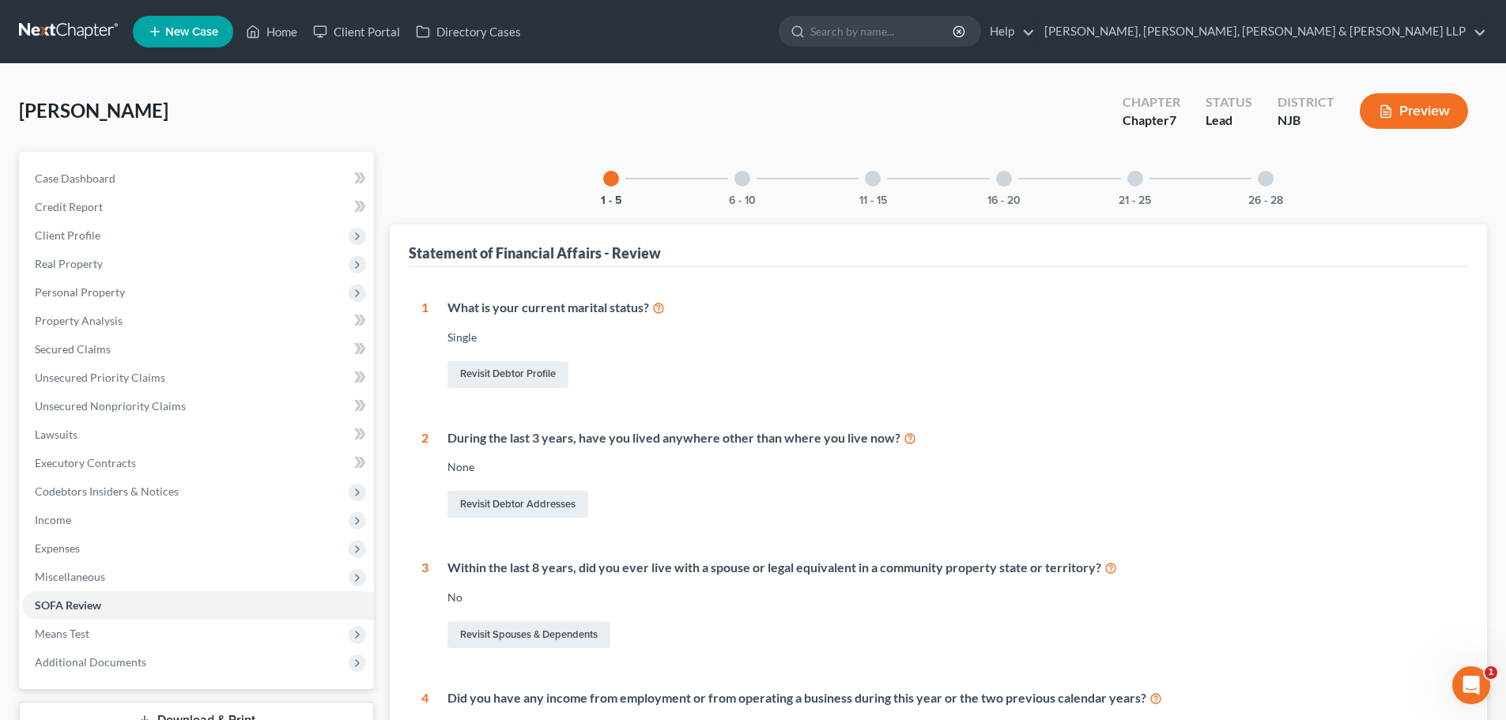
click at [1260, 183] on div at bounding box center [1266, 179] width 16 height 16
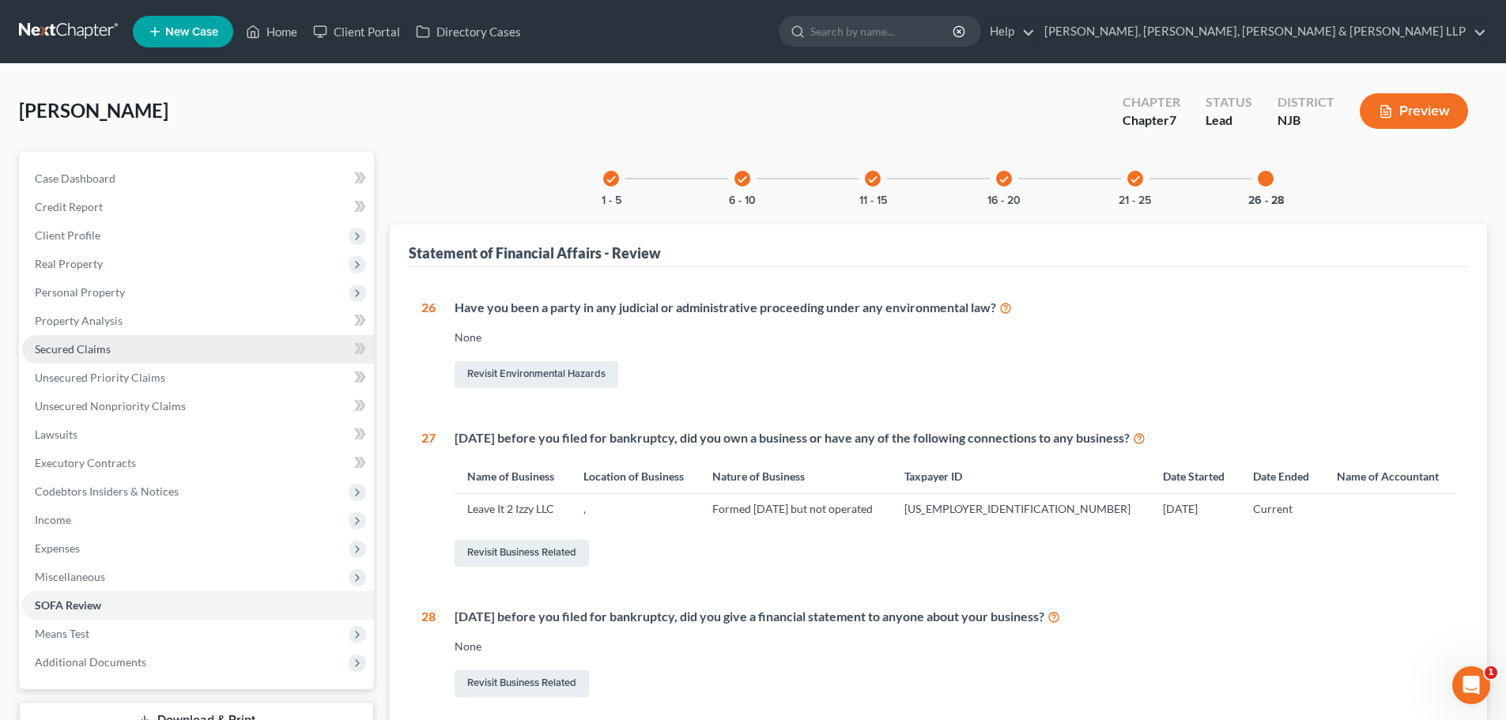
click at [115, 351] on link "Secured Claims" at bounding box center [198, 349] width 352 height 28
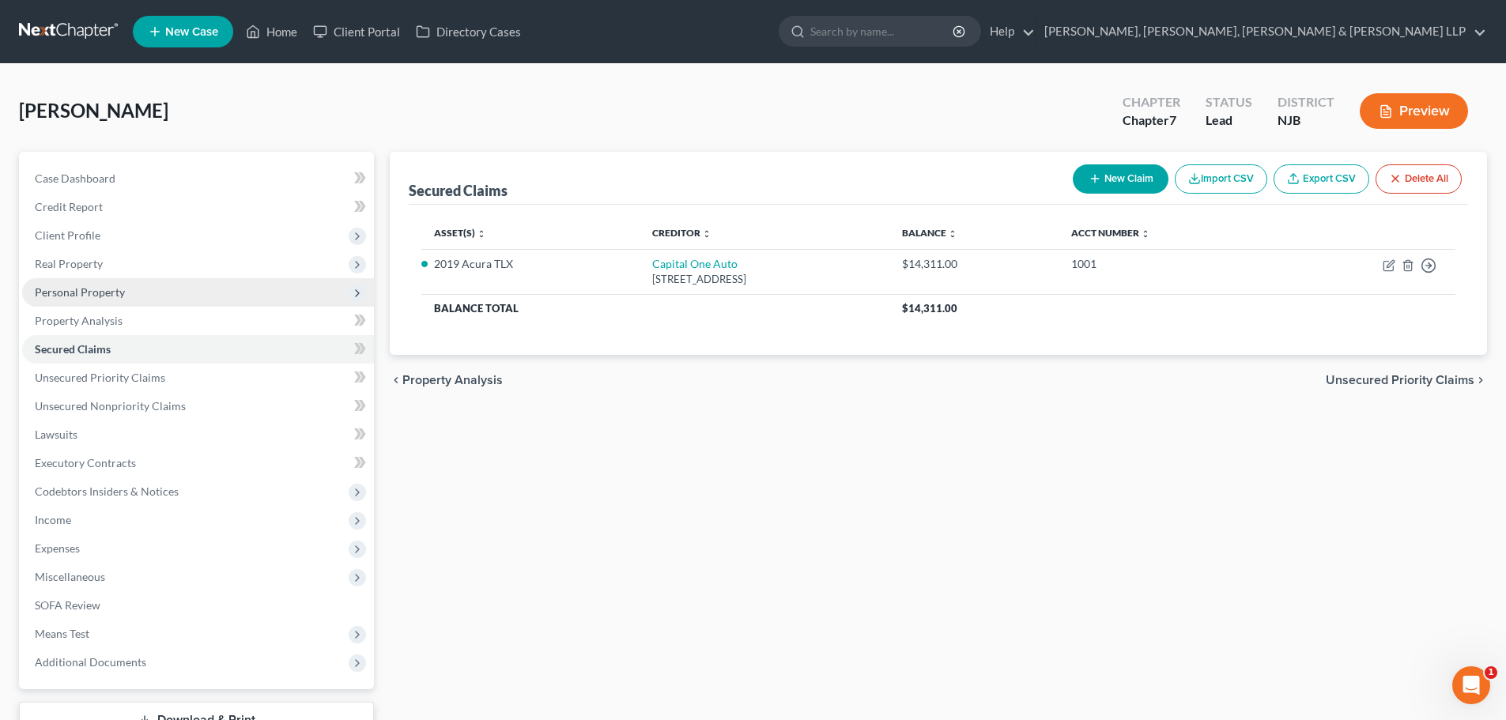
drag, startPoint x: 115, startPoint y: 290, endPoint x: 115, endPoint y: 302, distance: 11.9
click at [115, 292] on span "Personal Property" at bounding box center [80, 291] width 90 height 13
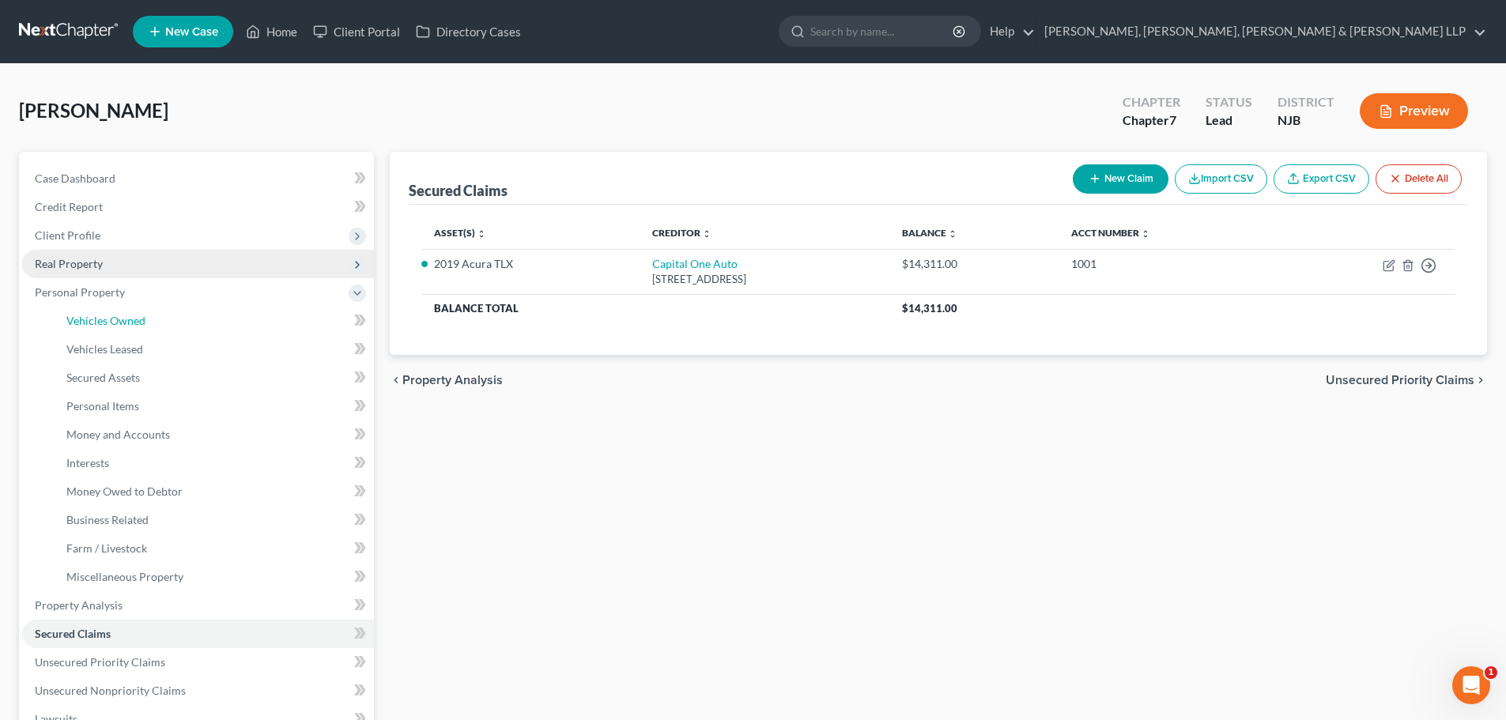
drag, startPoint x: 111, startPoint y: 311, endPoint x: 253, endPoint y: 261, distance: 150.0
click at [110, 312] on link "Vehicles Owned" at bounding box center [214, 321] width 320 height 28
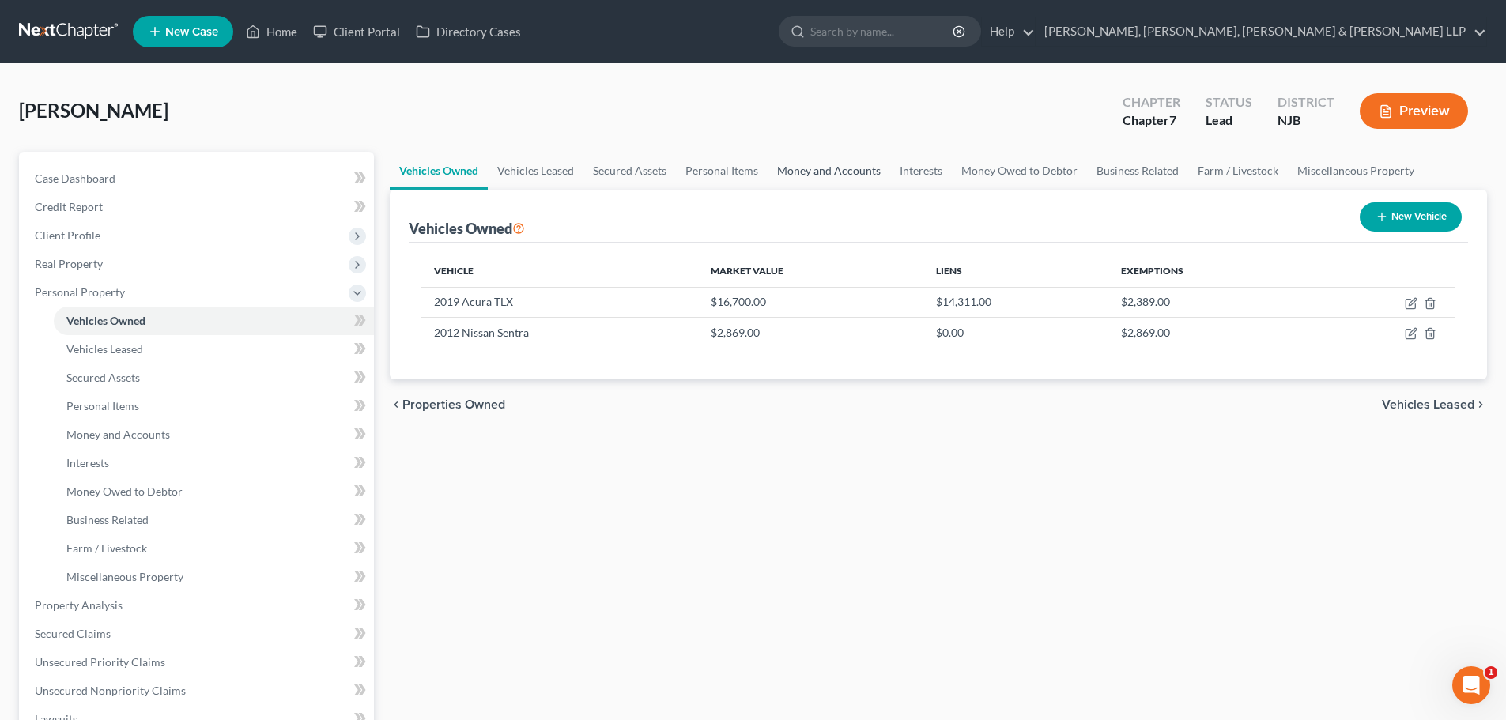
click at [857, 175] on link "Money and Accounts" at bounding box center [829, 171] width 123 height 38
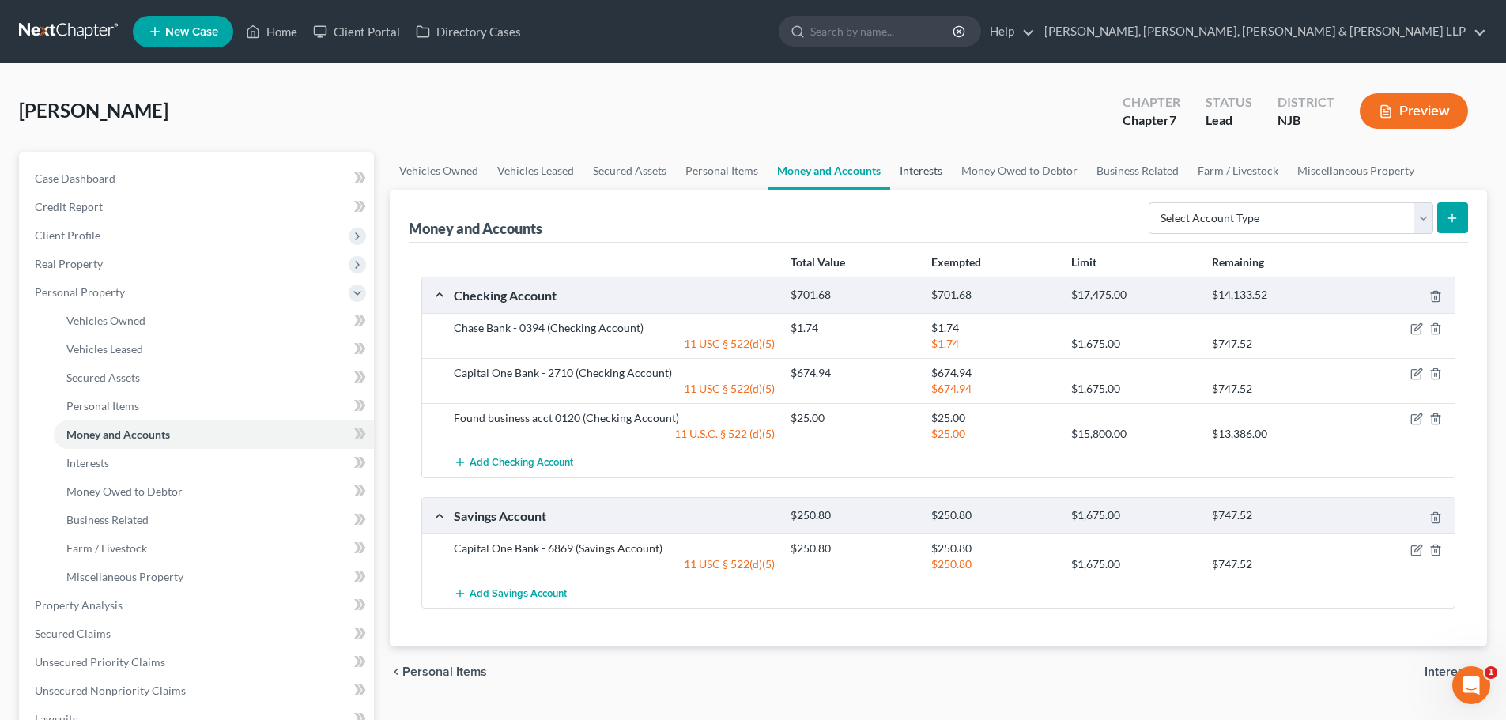
click at [916, 168] on link "Interests" at bounding box center [921, 171] width 62 height 38
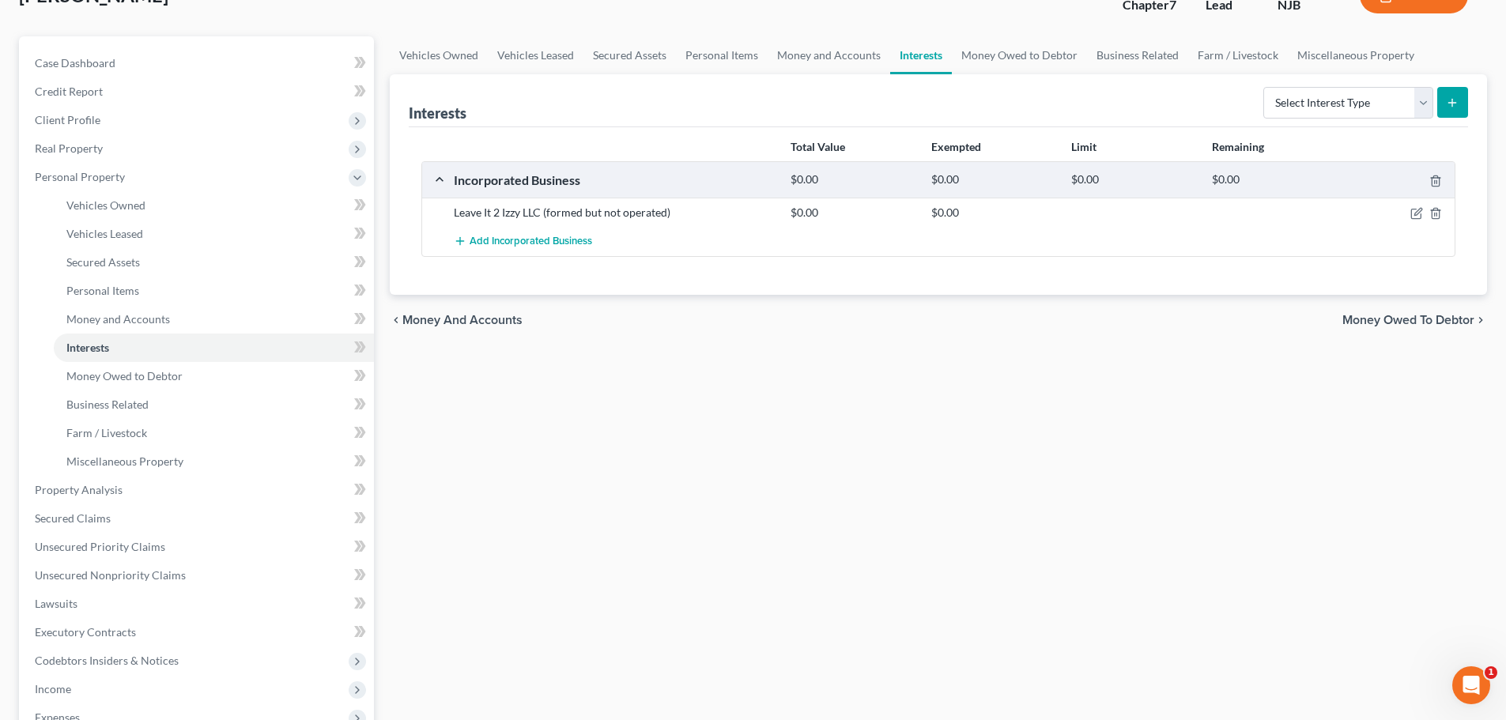
scroll to position [405, 0]
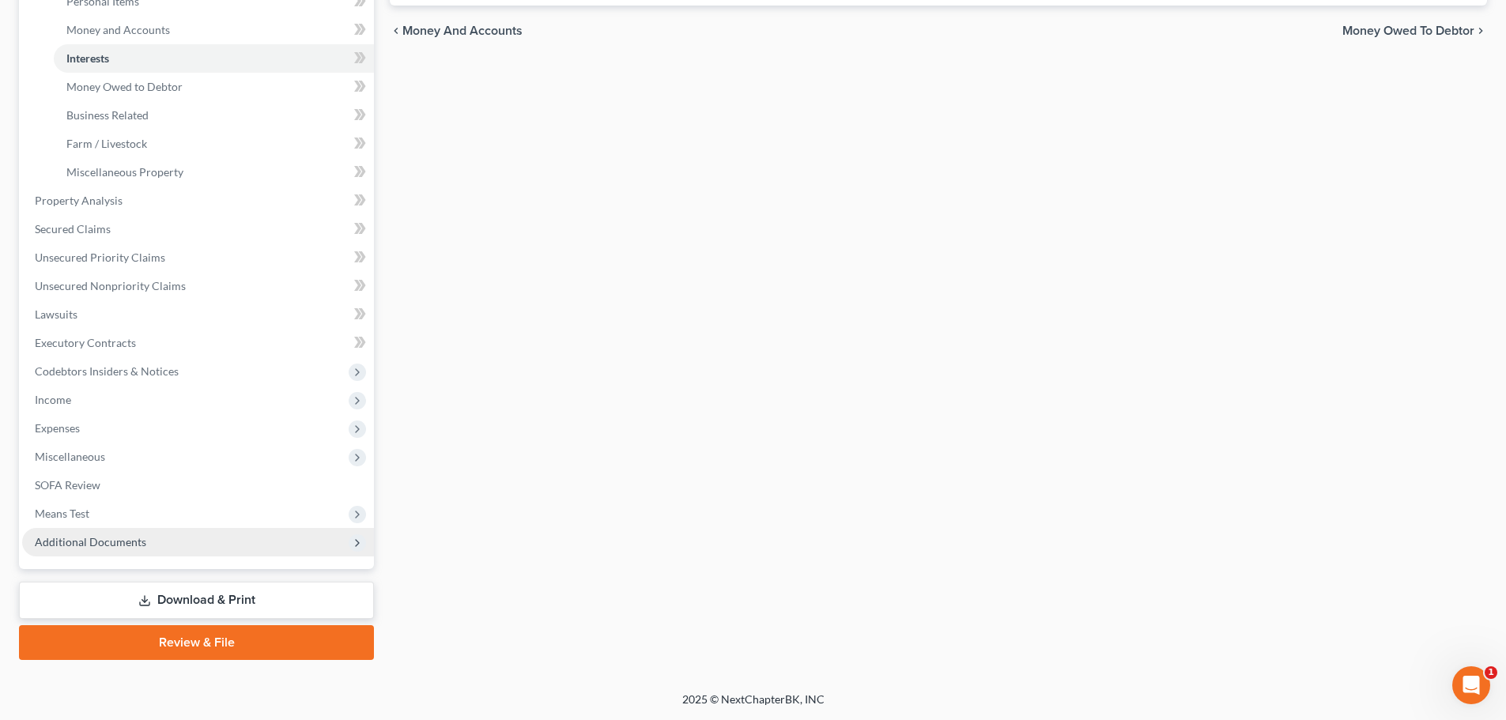
click at [127, 545] on span "Additional Documents" at bounding box center [90, 541] width 111 height 13
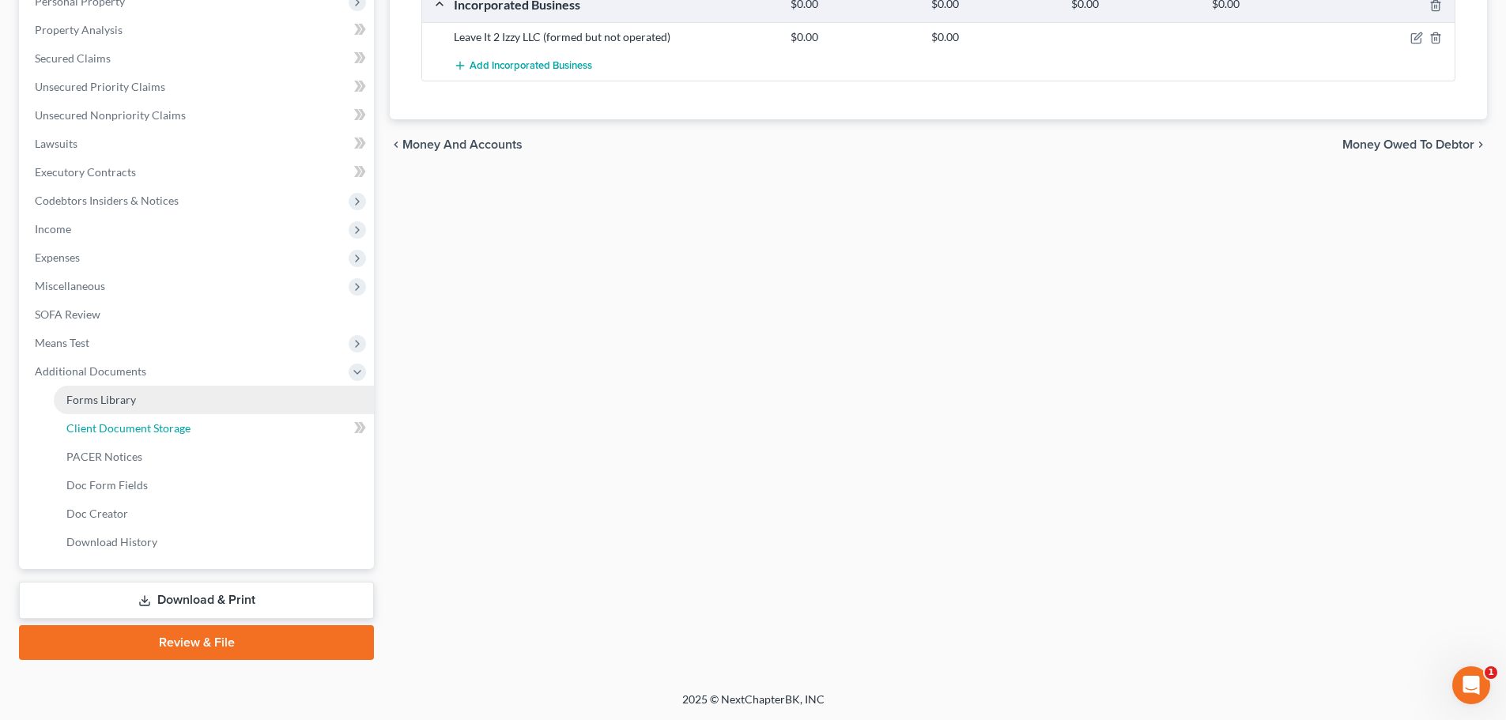
drag, startPoint x: 175, startPoint y: 425, endPoint x: 90, endPoint y: 402, distance: 87.6
click at [175, 425] on span "Client Document Storage" at bounding box center [128, 427] width 124 height 13
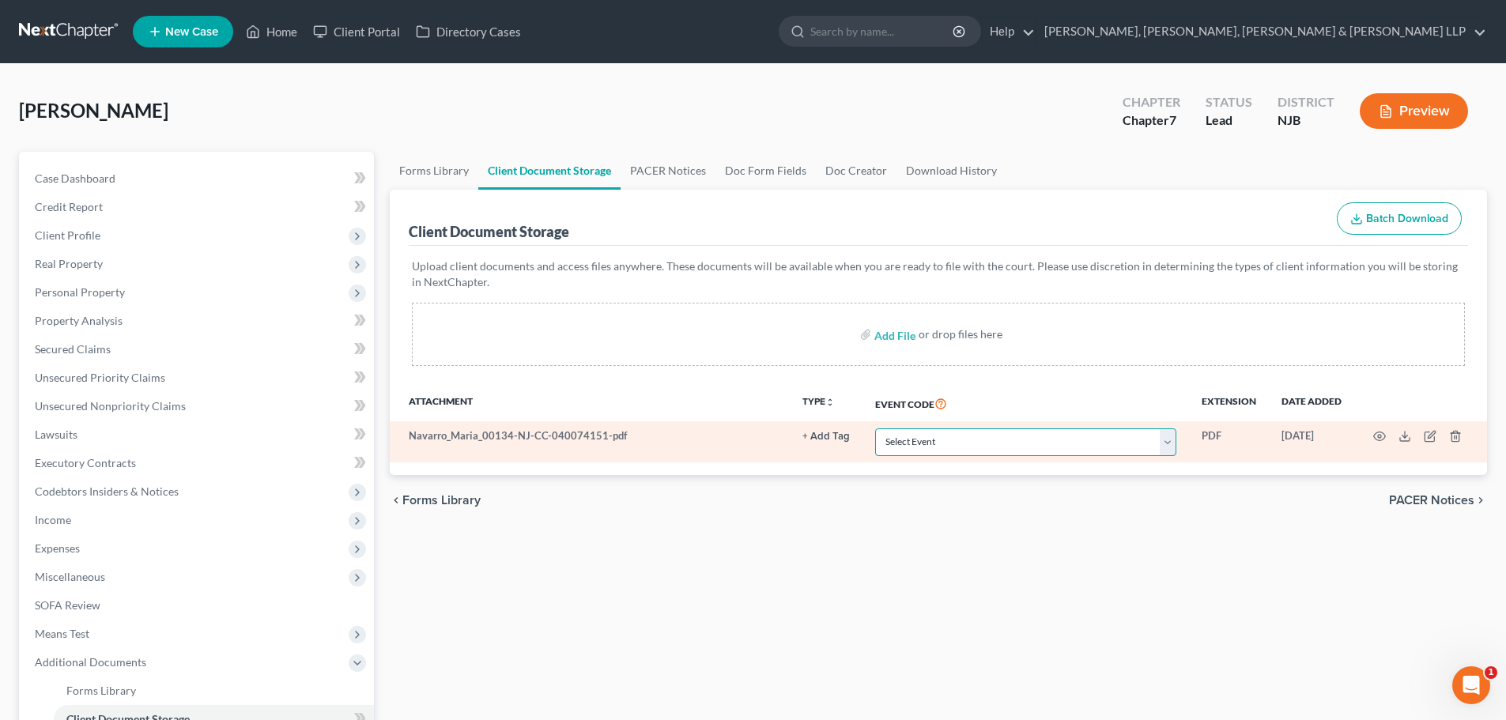
click at [904, 443] on select "Select Event 20 Largest Unsecured Creditors Amended Attorney Compensation State…" at bounding box center [1025, 442] width 301 height 28
select select "9"
click at [875, 428] on select "Select Event 20 Largest Unsecured Creditors Amended Attorney Compensation State…" at bounding box center [1025, 442] width 301 height 28
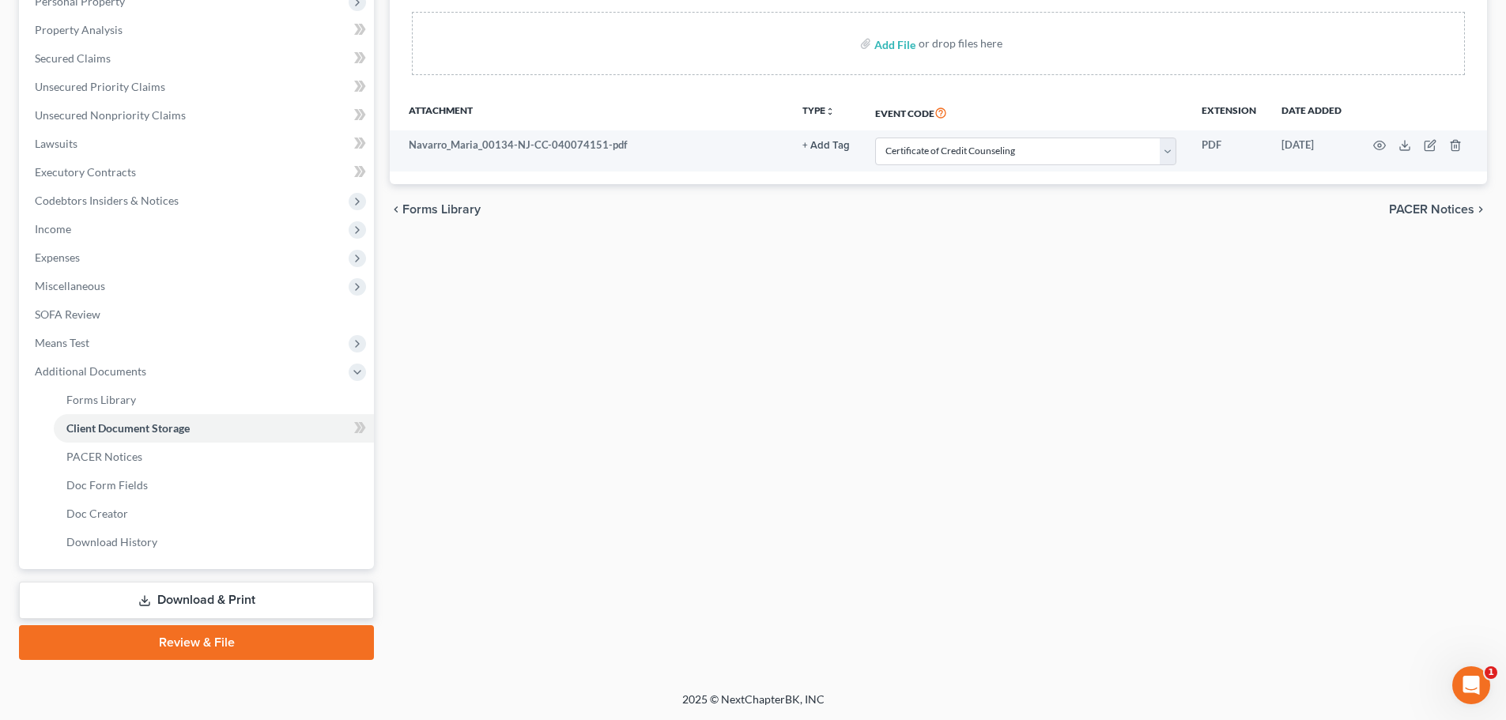
drag, startPoint x: 169, startPoint y: 636, endPoint x: 411, endPoint y: 362, distance: 365.7
click at [169, 636] on link "Review & File" at bounding box center [196, 642] width 355 height 35
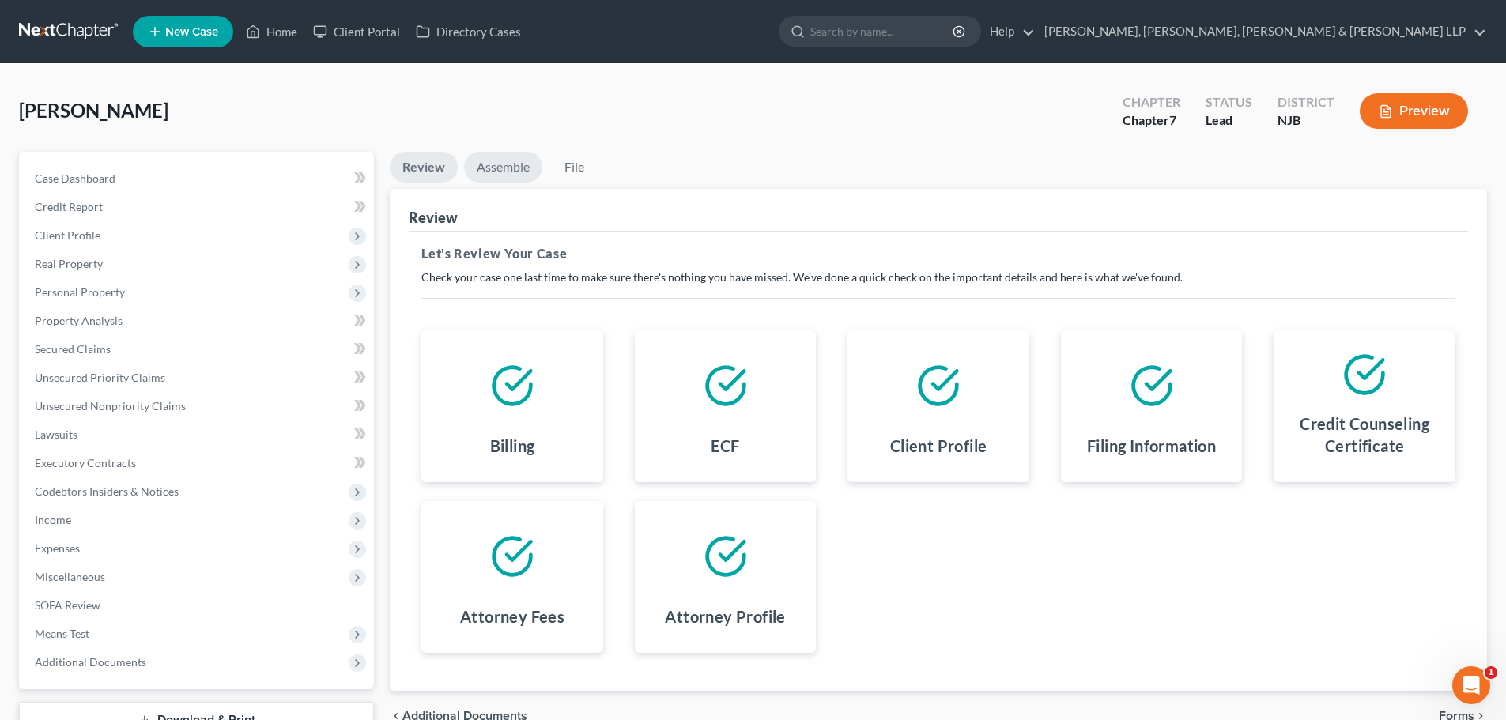
click at [494, 172] on link "Assemble" at bounding box center [503, 167] width 78 height 31
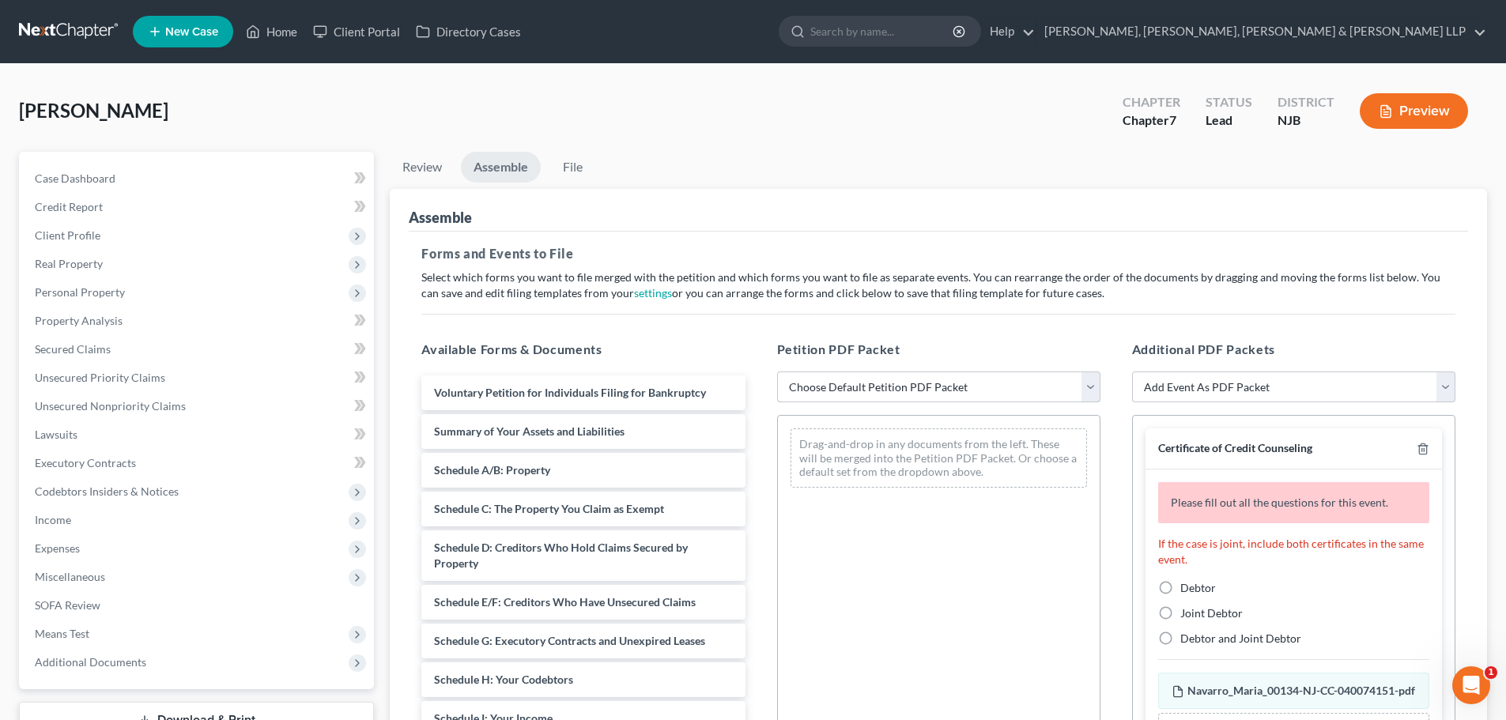
click at [894, 398] on select "Choose Default Petition PDF Packet Complete Bankruptcy Petition (all forms and …" at bounding box center [938, 388] width 323 height 32
select select "0"
click at [777, 372] on select "Choose Default Petition PDF Packet Complete Bankruptcy Petition (all forms and …" at bounding box center [938, 388] width 323 height 32
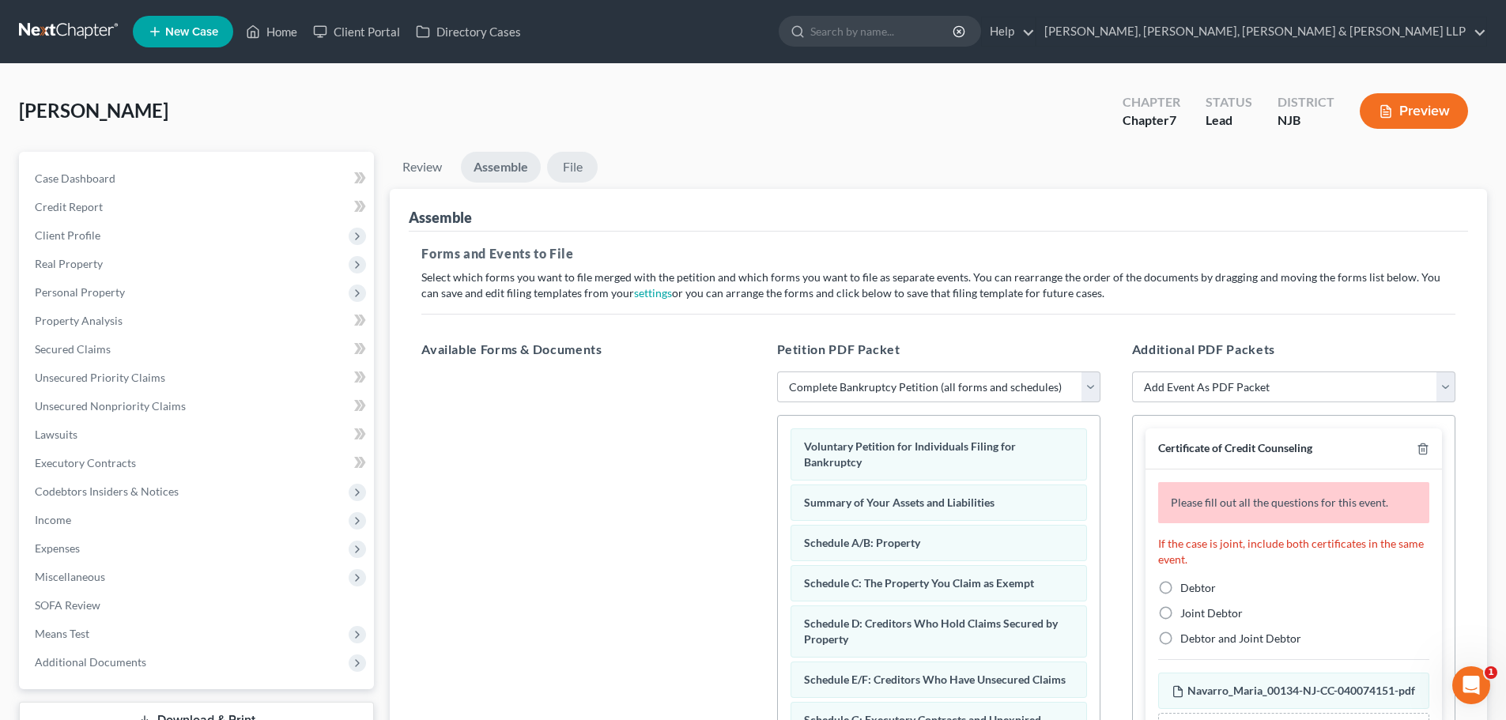
drag, startPoint x: 570, startPoint y: 173, endPoint x: 621, endPoint y: 274, distance: 113.5
click at [571, 173] on link "File" at bounding box center [572, 167] width 51 height 31
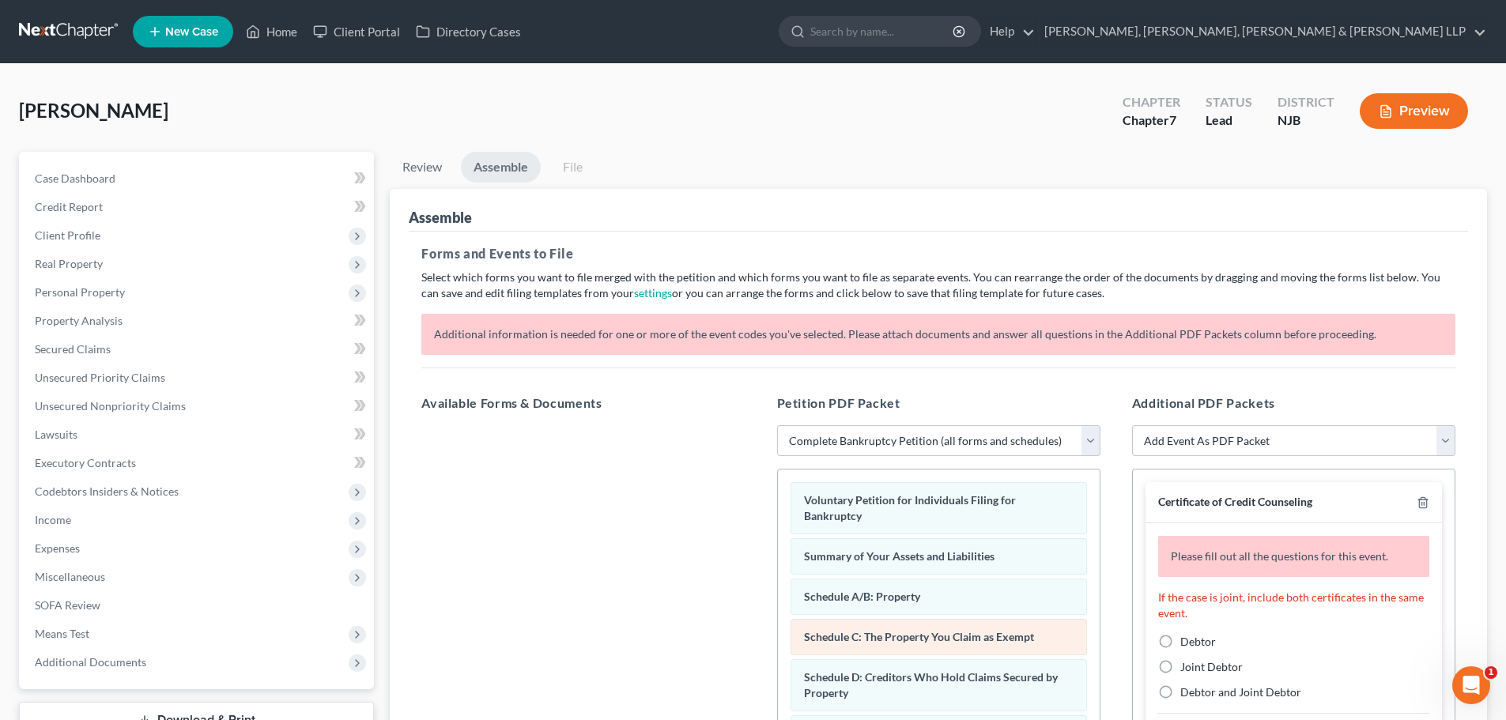
drag, startPoint x: 1193, startPoint y: 644, endPoint x: 998, endPoint y: 568, distance: 209.0
click at [1192, 643] on span "Debtor" at bounding box center [1198, 641] width 36 height 13
click at [1192, 643] on input "Debtor" at bounding box center [1192, 639] width 10 height 10
radio input "true"
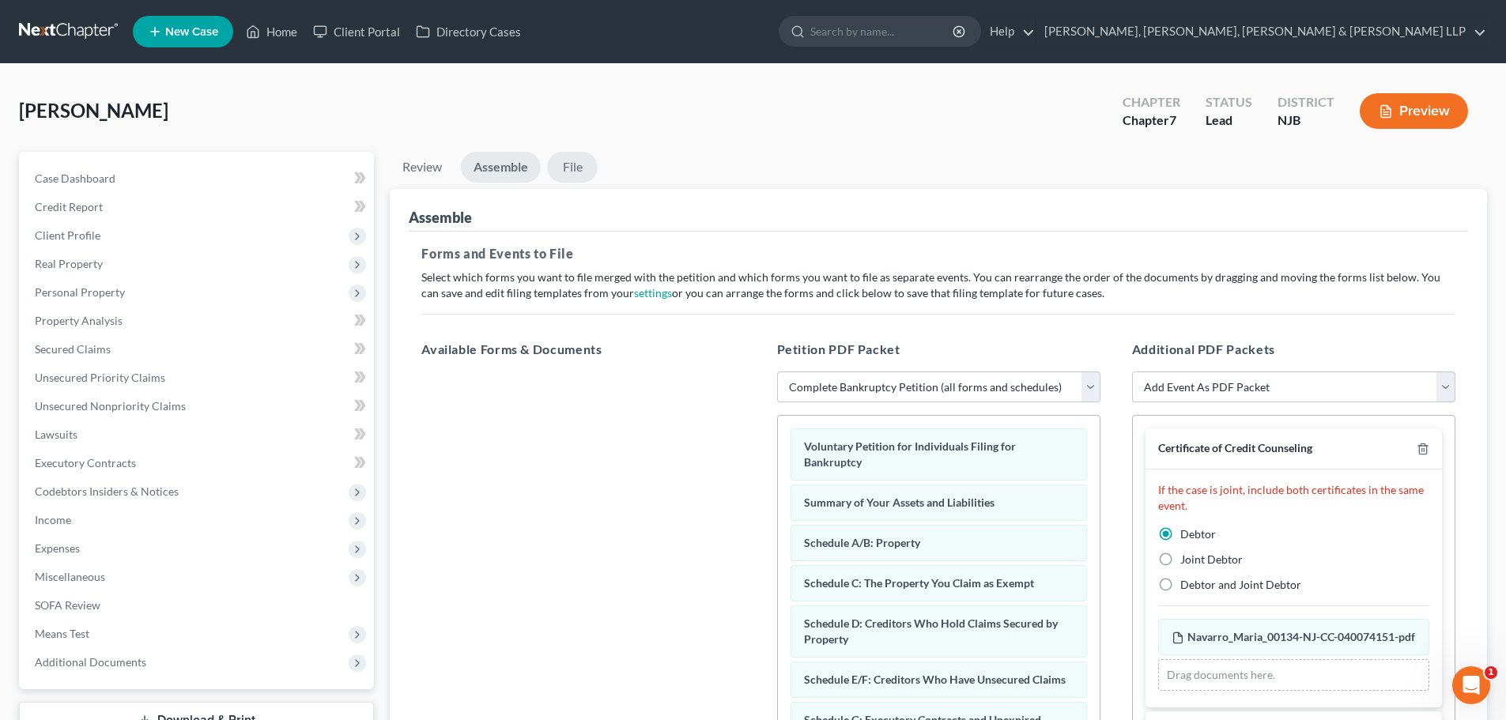
click at [573, 163] on link "File" at bounding box center [572, 167] width 51 height 31
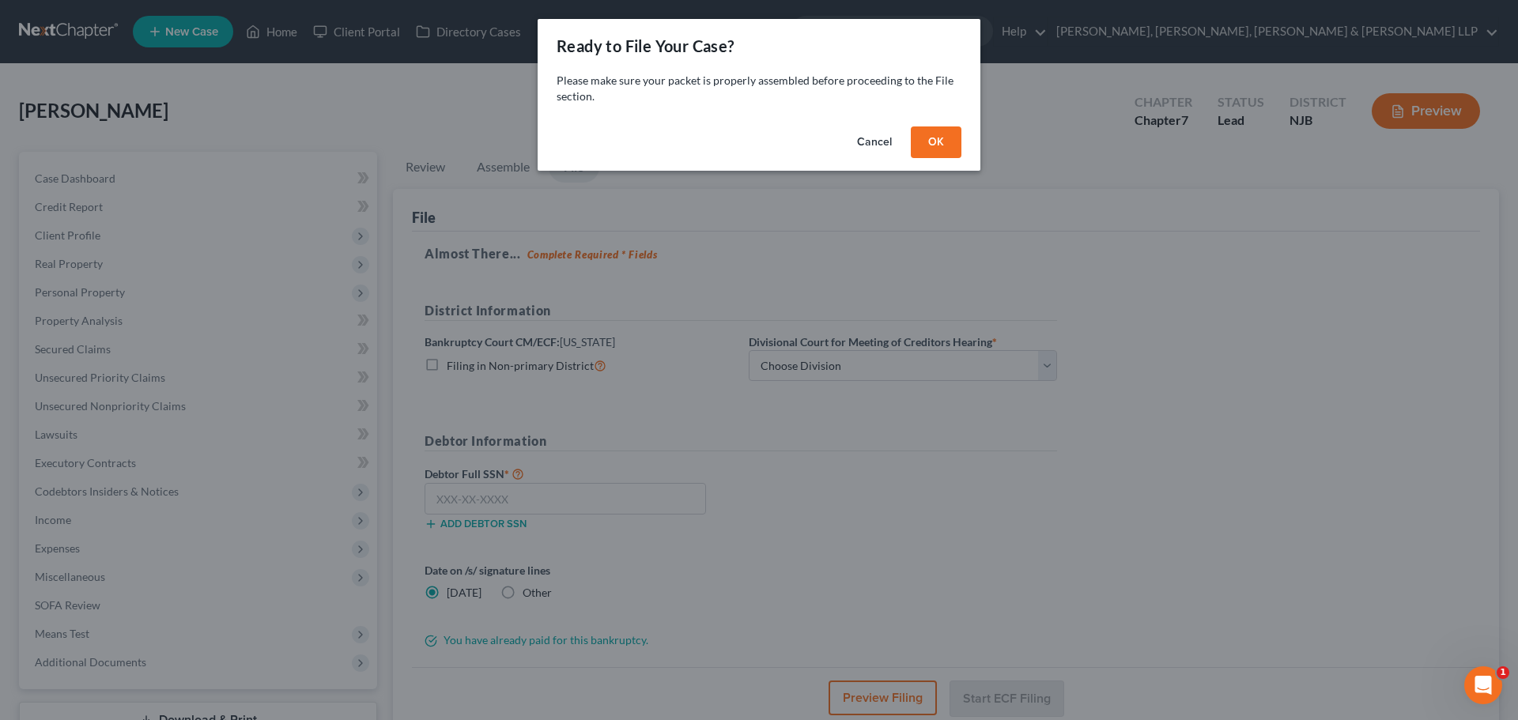
click at [136, 252] on div "Ready to File Your Case? Please make sure your packet is properly assembled bef…" at bounding box center [759, 360] width 1518 height 720
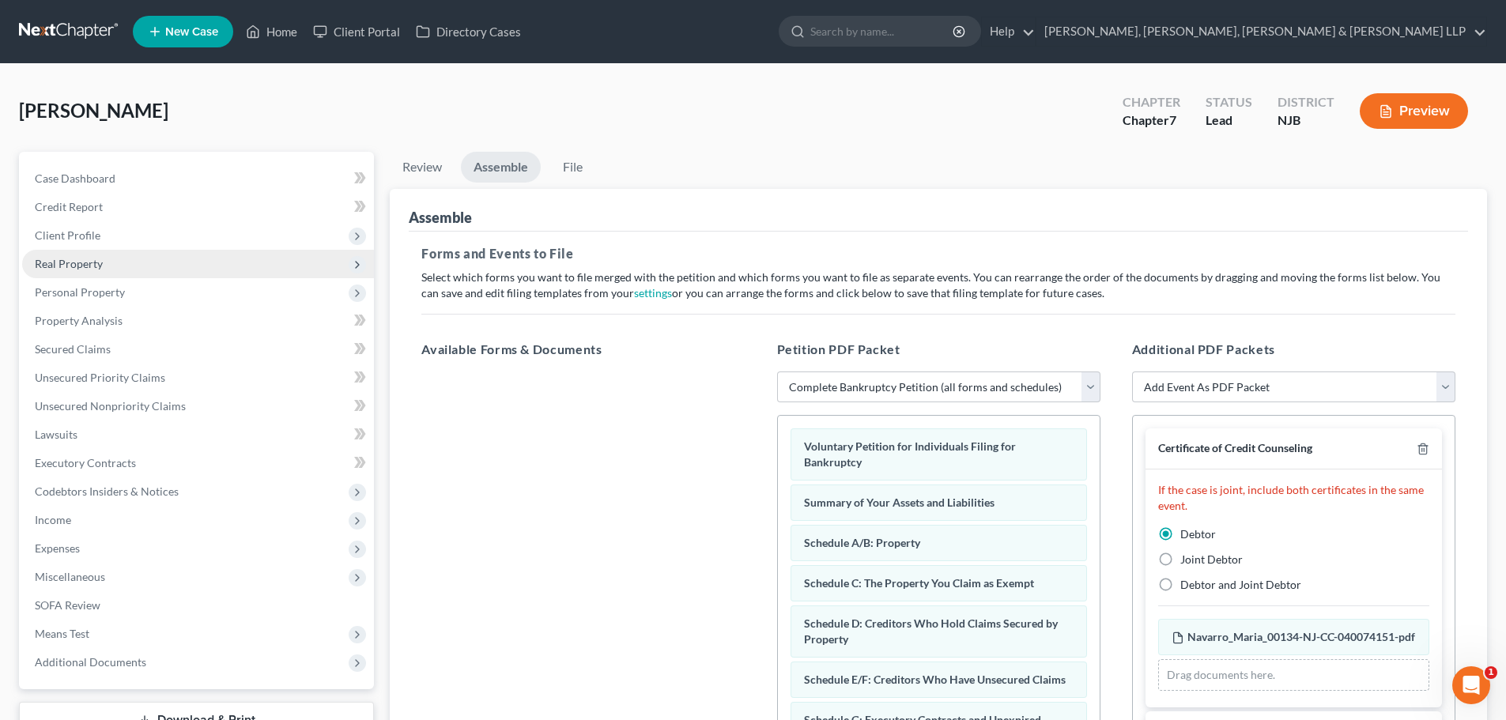
click at [143, 240] on span "Client Profile" at bounding box center [198, 235] width 352 height 28
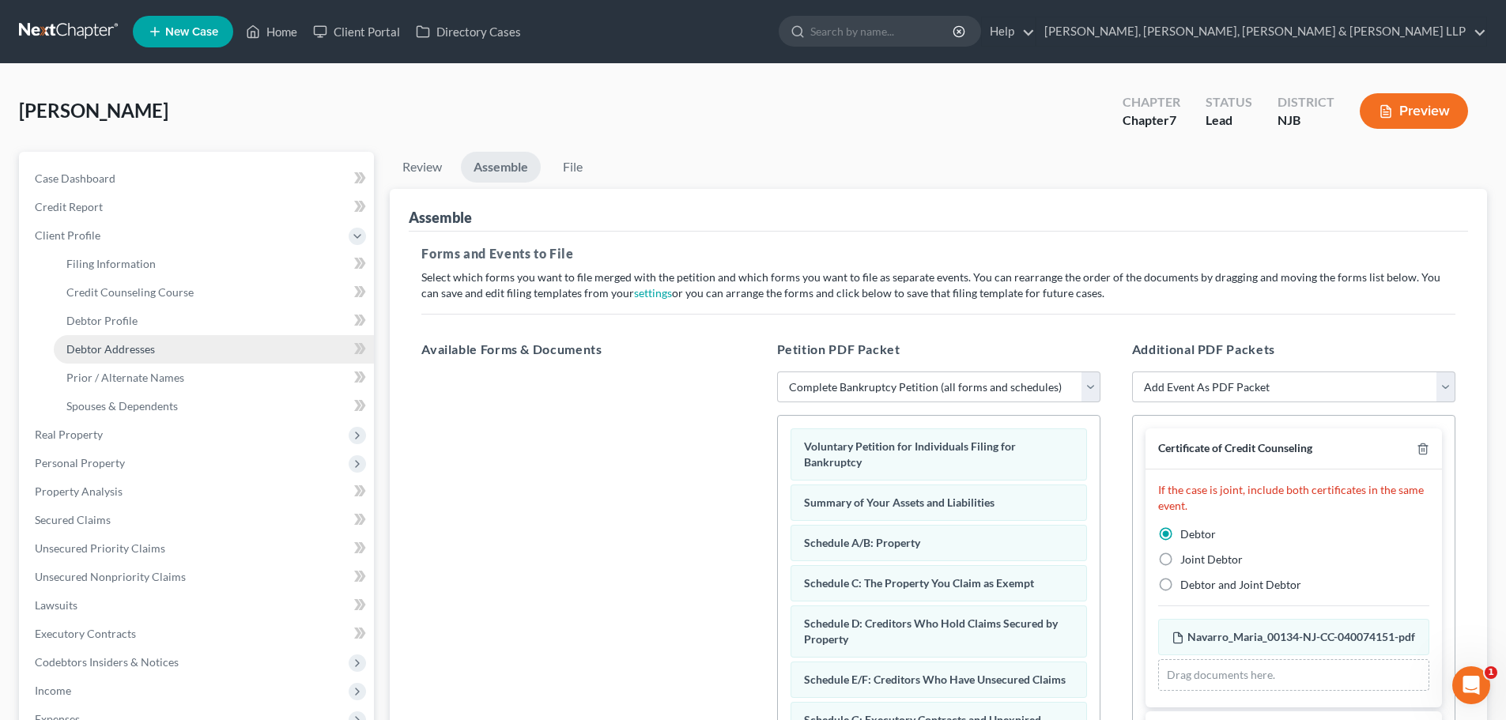
click at [130, 357] on link "Debtor Addresses" at bounding box center [214, 349] width 320 height 28
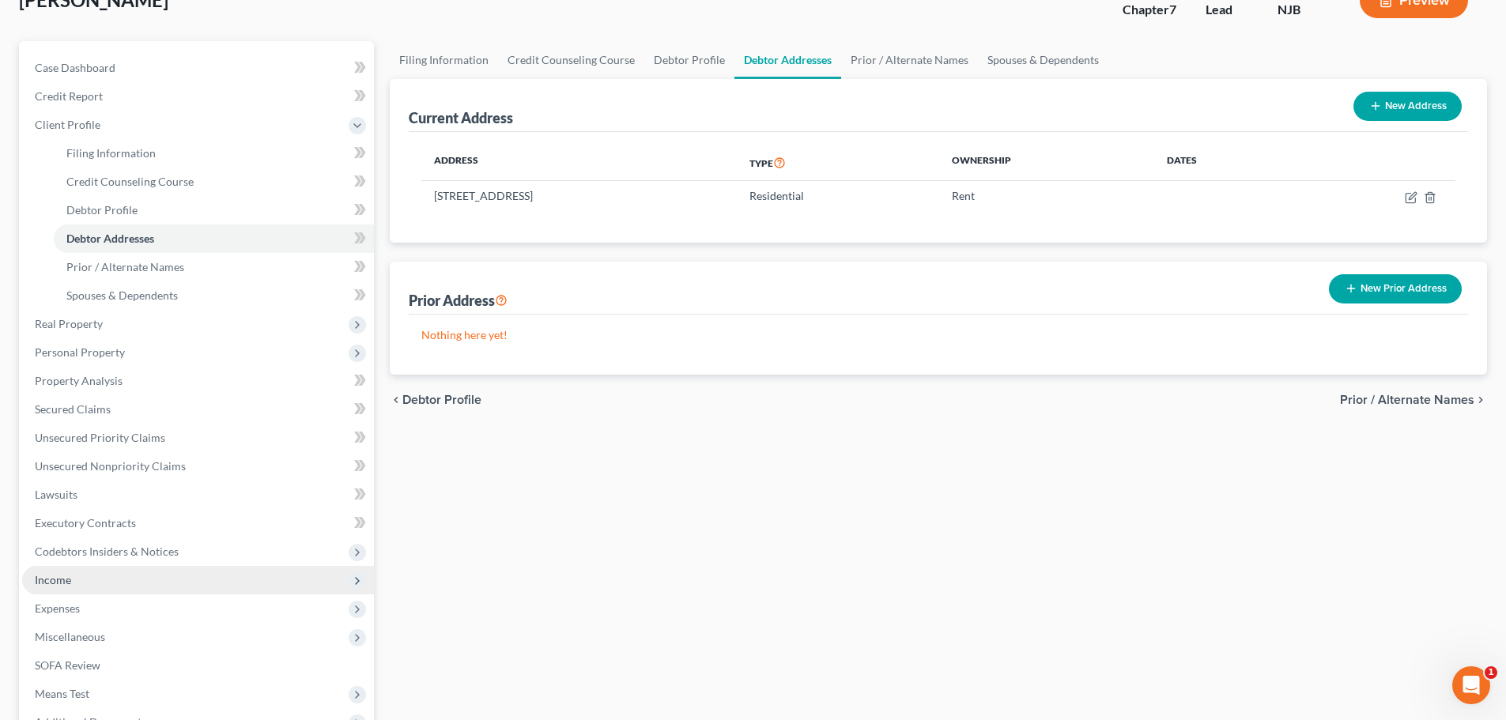
scroll to position [291, 0]
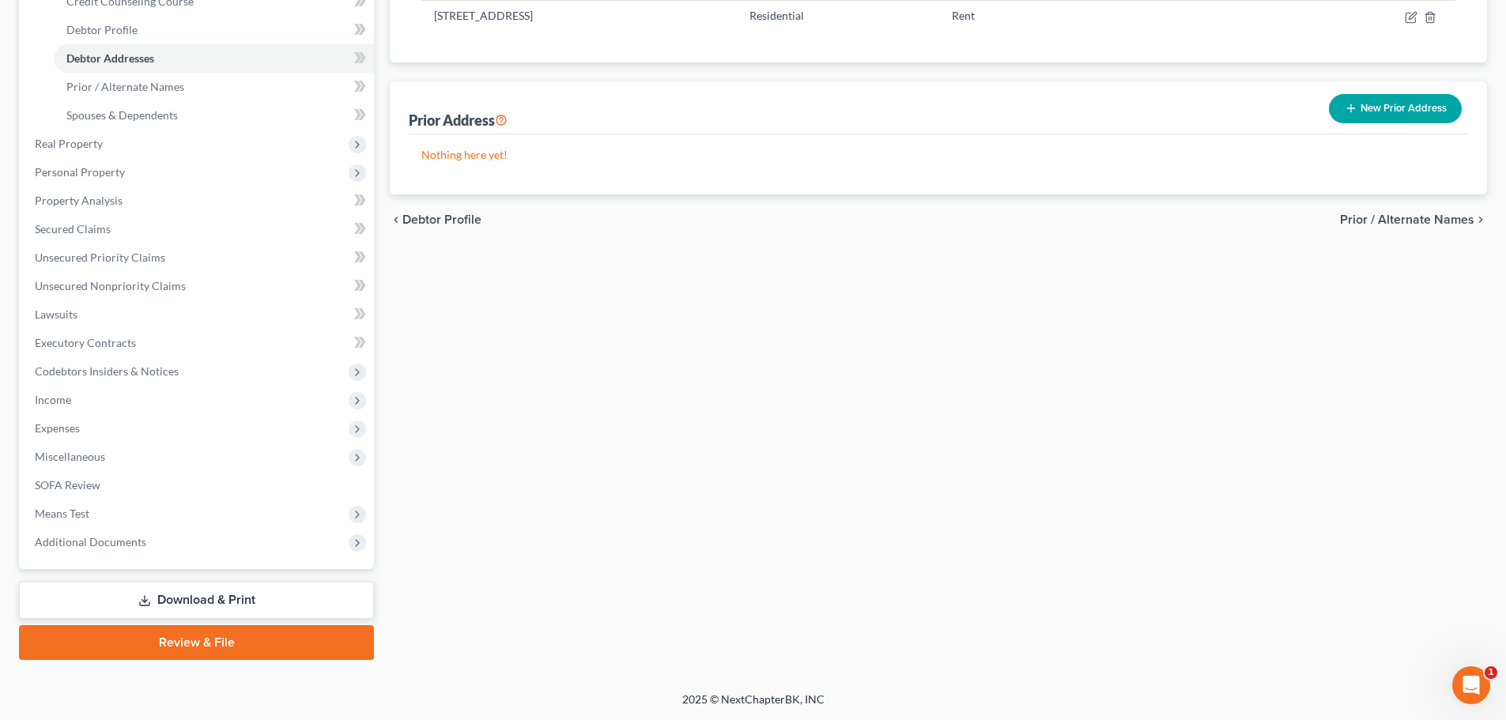
click at [157, 643] on link "Review & File" at bounding box center [196, 642] width 355 height 35
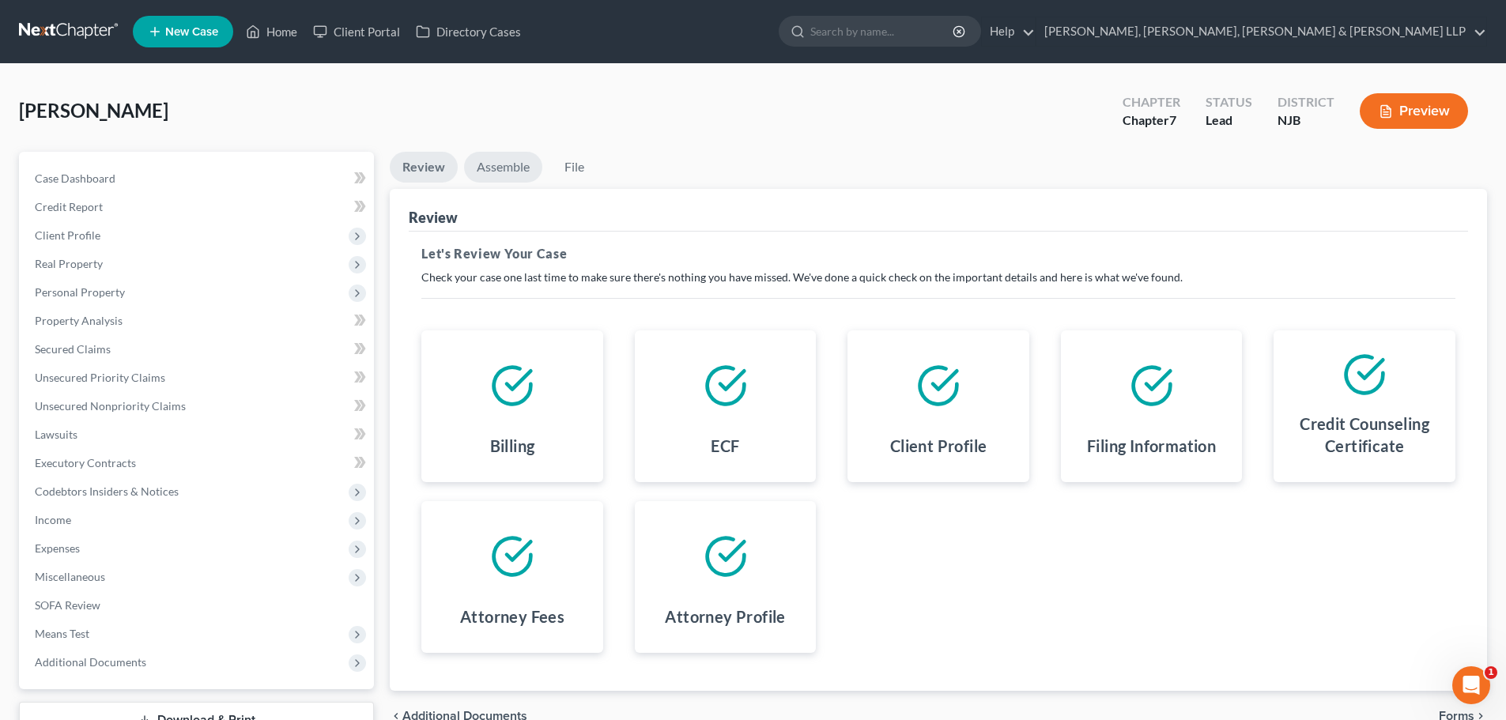
click at [497, 162] on link "Assemble" at bounding box center [503, 167] width 78 height 31
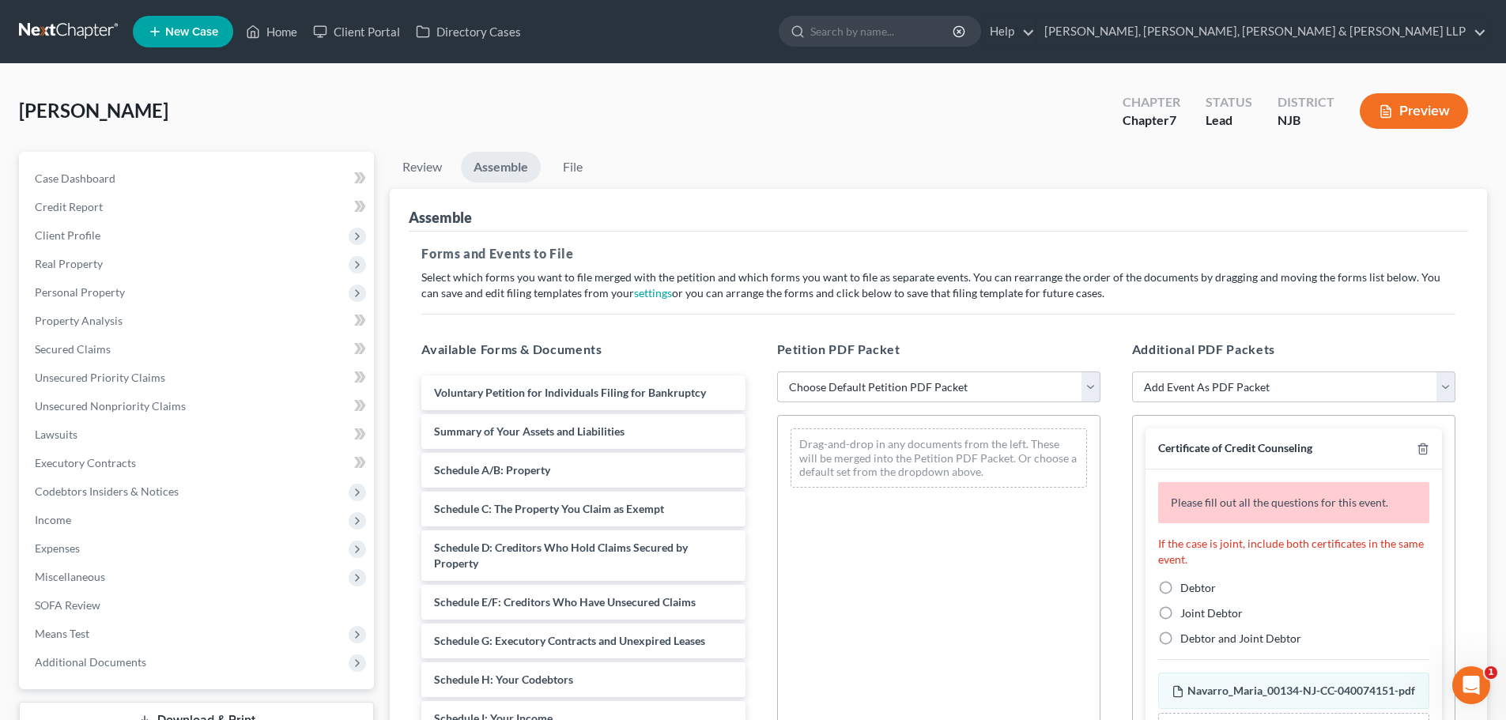
click at [883, 386] on select "Choose Default Petition PDF Packet Complete Bankruptcy Petition (all forms and …" at bounding box center [938, 388] width 323 height 32
click at [777, 372] on select "Choose Default Petition PDF Packet Complete Bankruptcy Petition (all forms and …" at bounding box center [938, 388] width 323 height 32
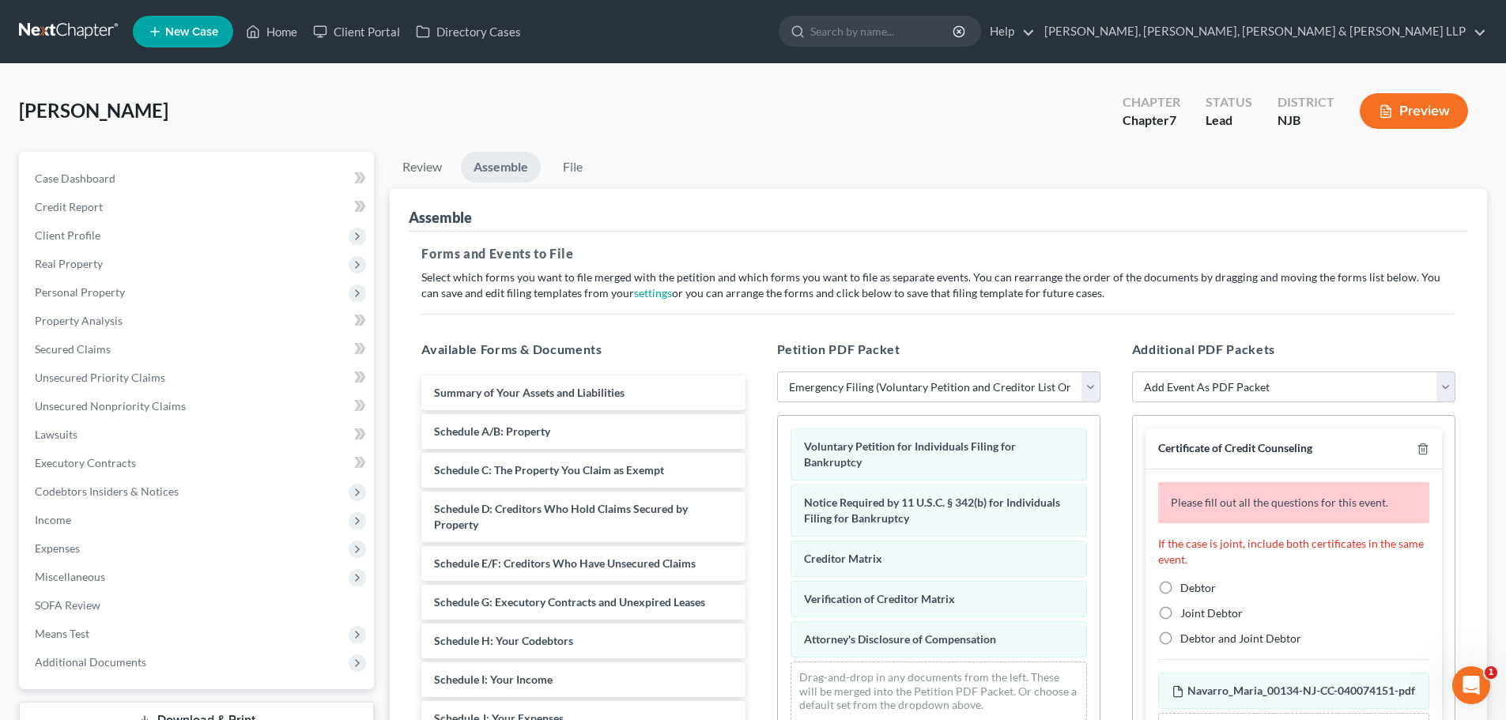
click at [860, 402] on select "Choose Default Petition PDF Packet Complete Bankruptcy Petition (all forms and …" at bounding box center [938, 388] width 323 height 32
select select "0"
click at [777, 372] on select "Choose Default Petition PDF Packet Complete Bankruptcy Petition (all forms and …" at bounding box center [938, 388] width 323 height 32
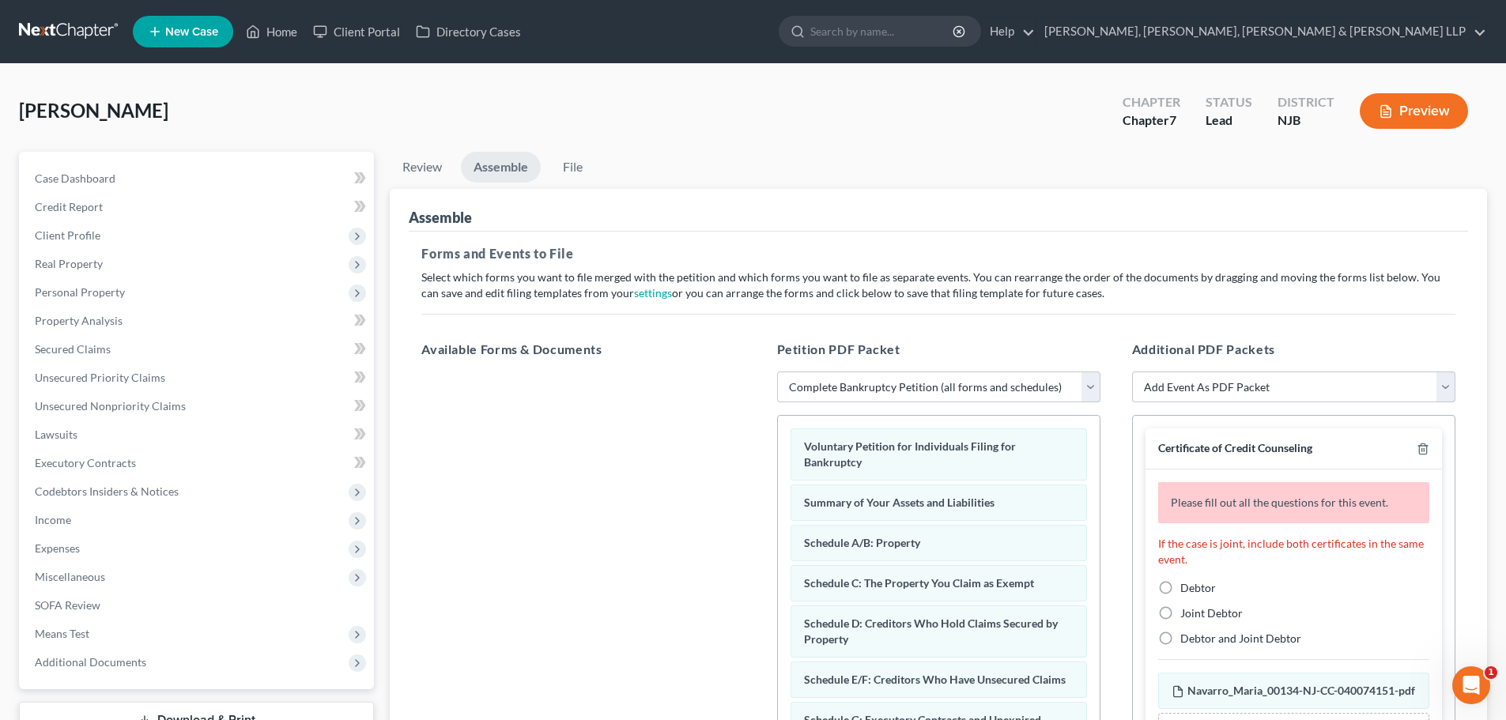
click at [1180, 590] on label "Debtor" at bounding box center [1198, 588] width 36 height 16
click at [1187, 590] on input "Debtor" at bounding box center [1192, 585] width 10 height 10
radio input "true"
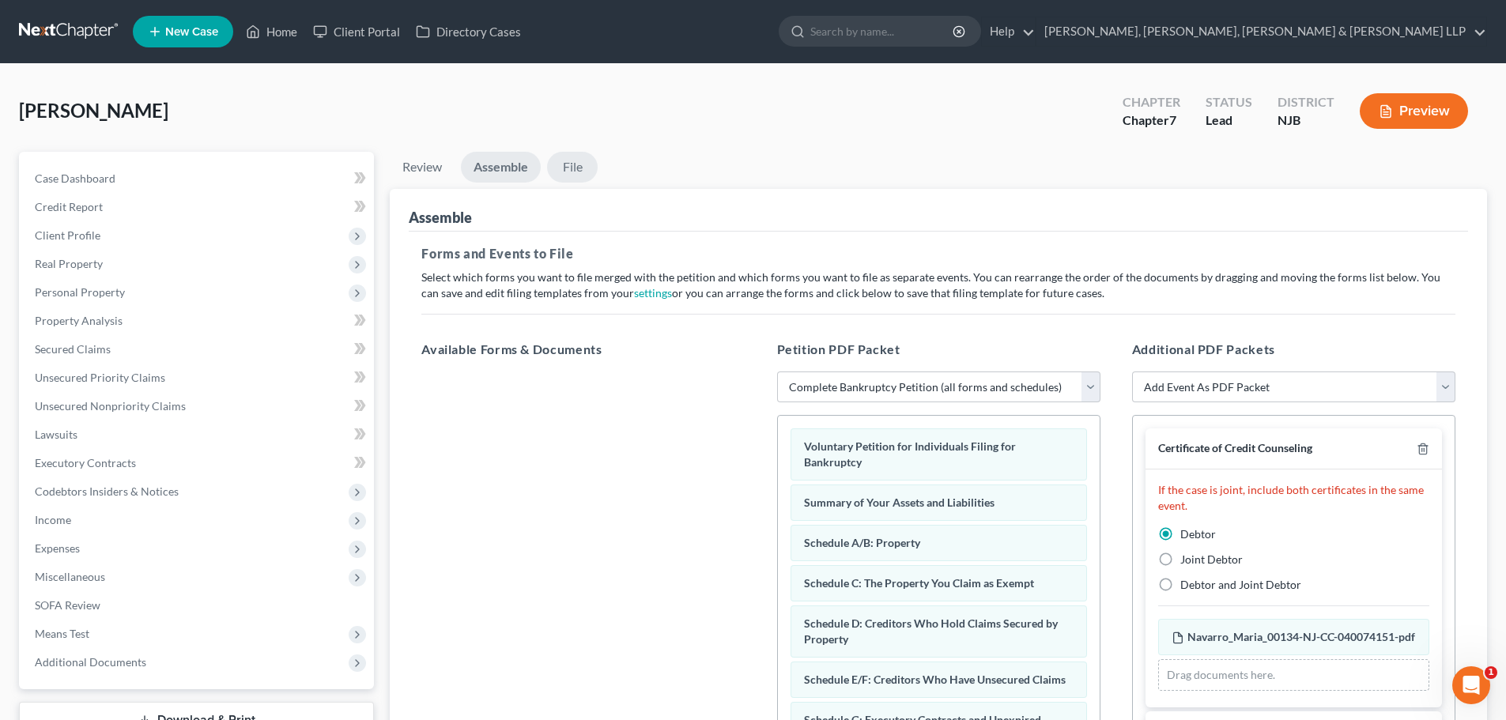
click at [575, 169] on link "File" at bounding box center [572, 167] width 51 height 31
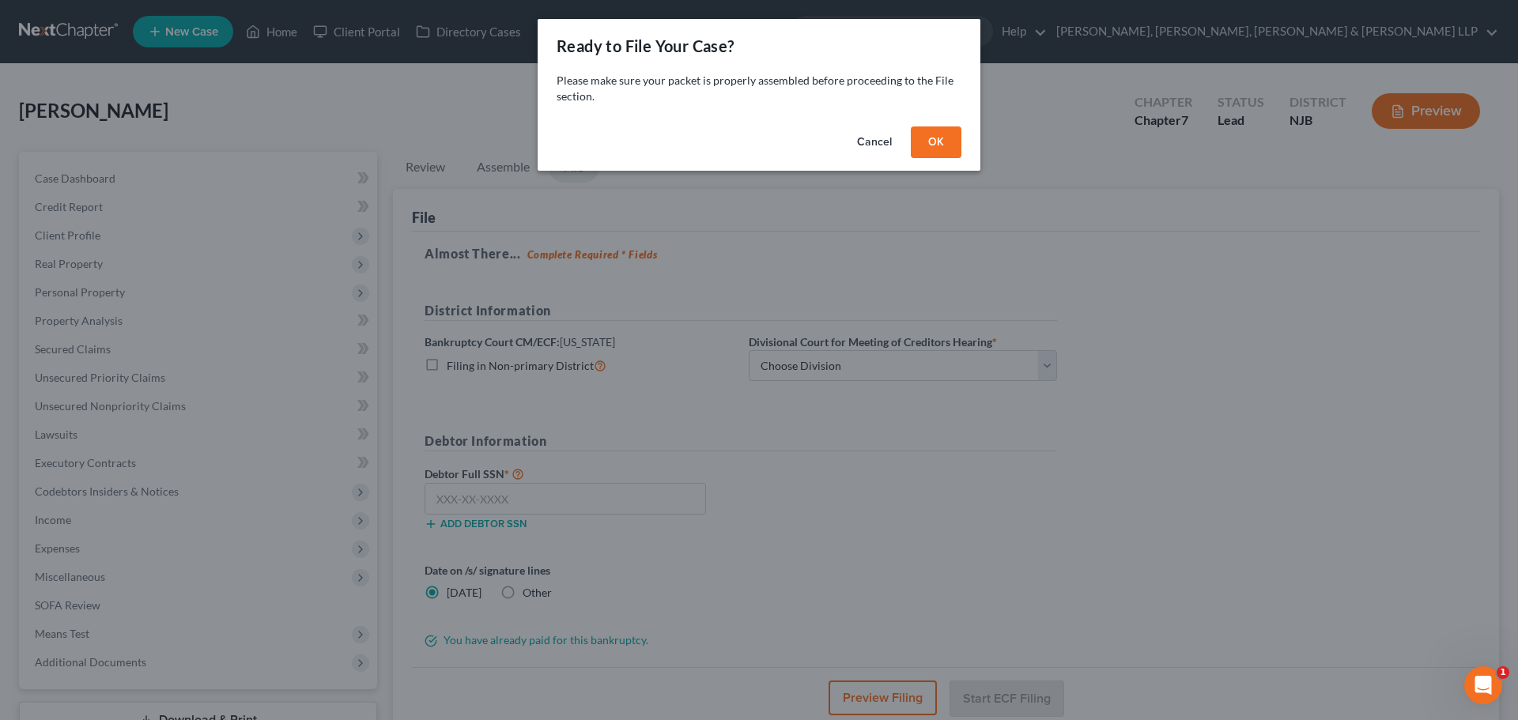
drag, startPoint x: 938, startPoint y: 132, endPoint x: 921, endPoint y: 218, distance: 87.7
click at [938, 132] on button "OK" at bounding box center [936, 142] width 51 height 32
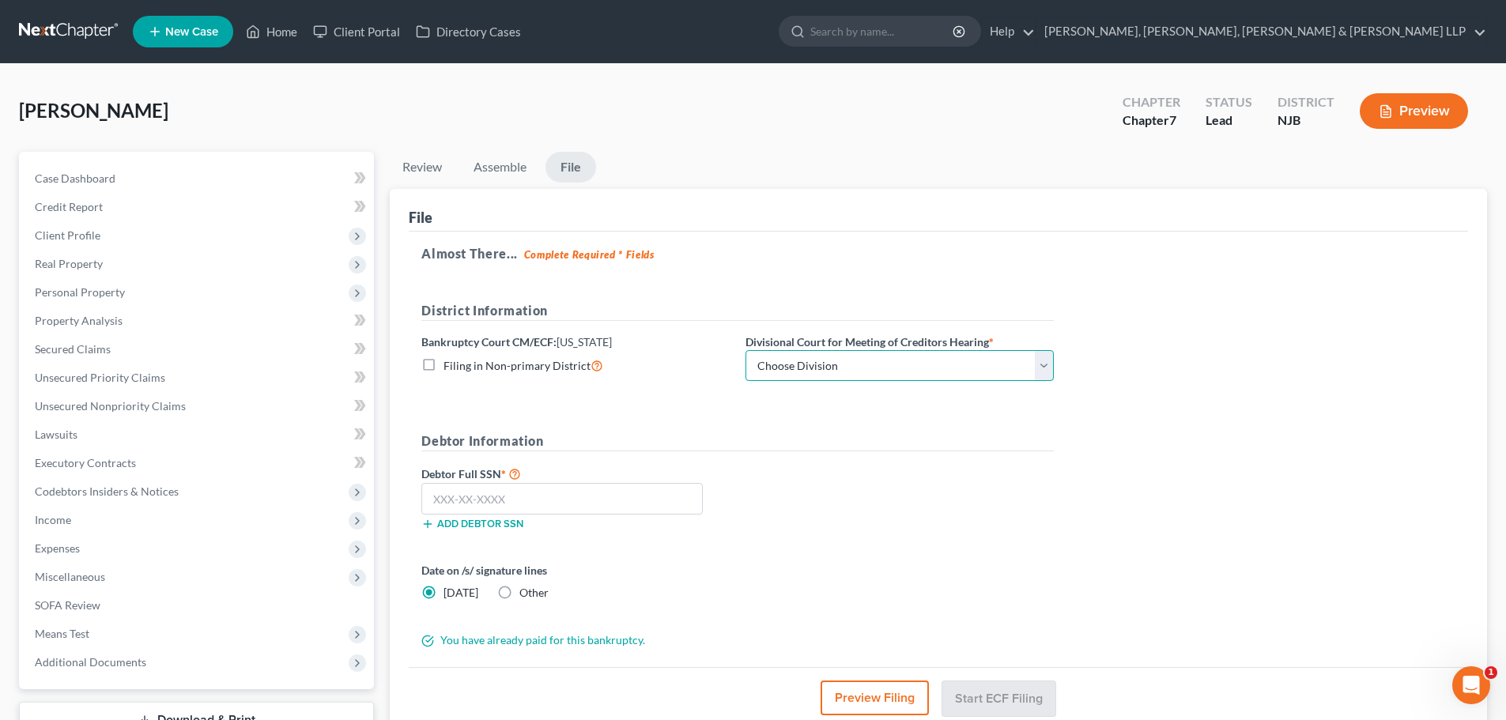
drag, startPoint x: 876, startPoint y: 357, endPoint x: 867, endPoint y: 372, distance: 18.0
click at [875, 357] on select "Choose Division [GEOGRAPHIC_DATA] [GEOGRAPHIC_DATA]/[GEOGRAPHIC_DATA] [GEOGRAPH…" at bounding box center [899, 366] width 308 height 32
select select "2"
click at [745, 350] on select "Choose Division [GEOGRAPHIC_DATA] [GEOGRAPHIC_DATA]/[GEOGRAPHIC_DATA] [GEOGRAPH…" at bounding box center [899, 366] width 308 height 32
click at [582, 500] on input "text" at bounding box center [561, 499] width 281 height 32
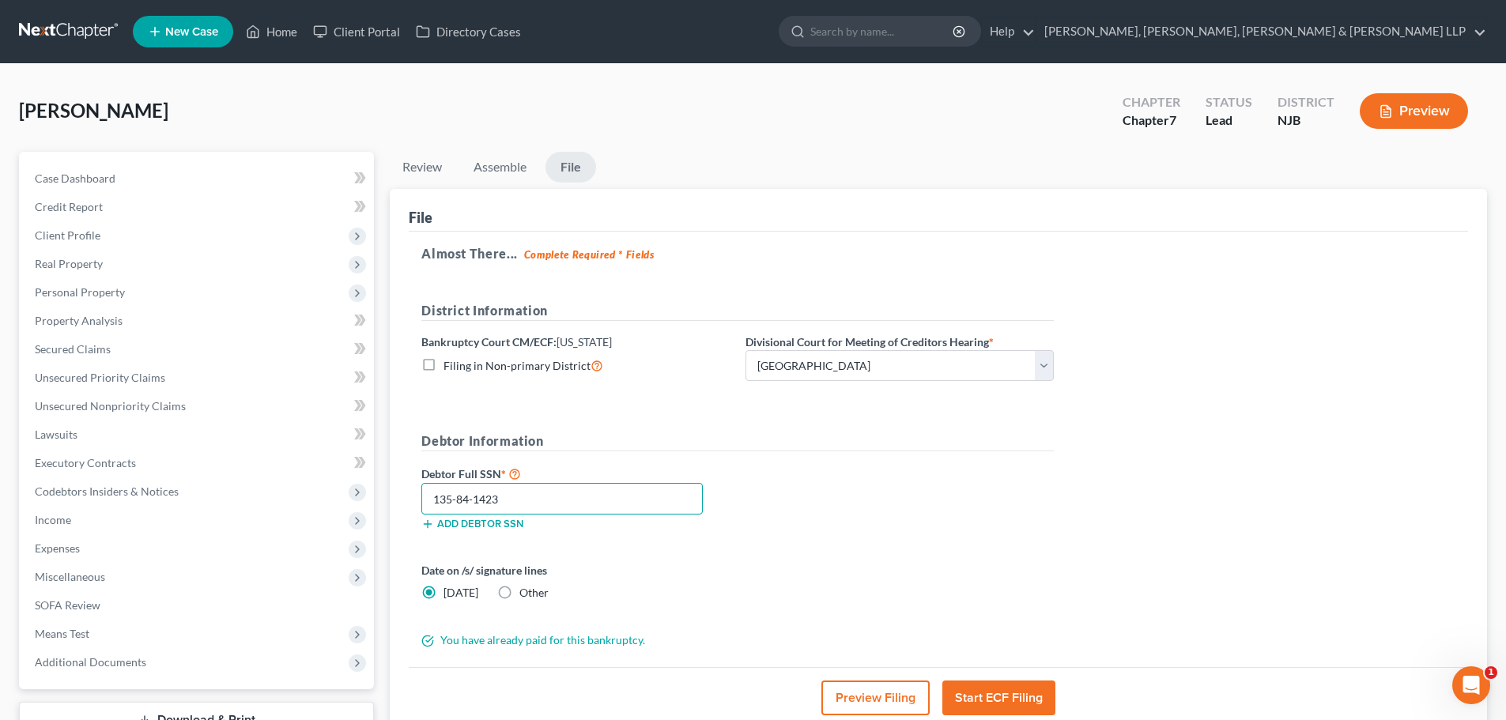
type input "135-84-1423"
click at [977, 689] on button "Start ECF Filing" at bounding box center [998, 698] width 113 height 35
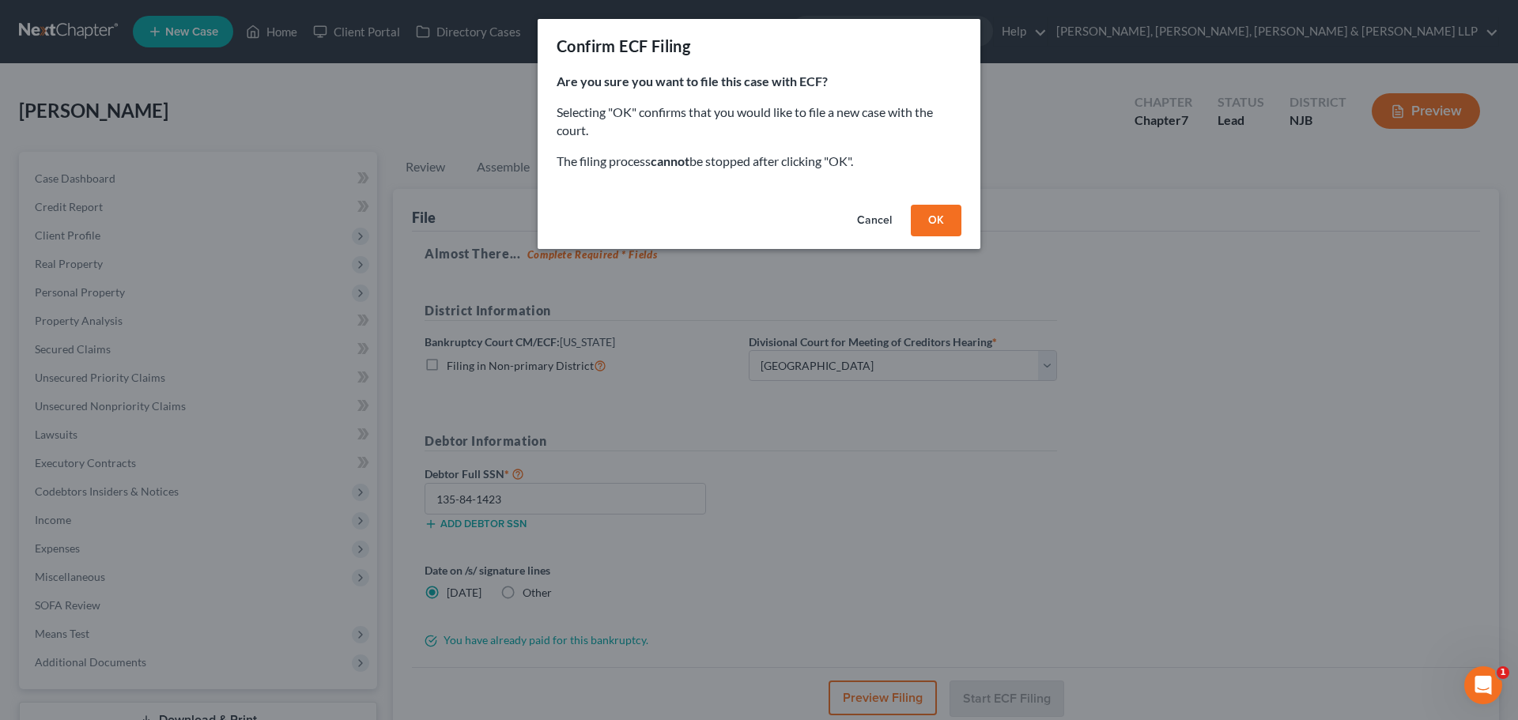
drag, startPoint x: 924, startPoint y: 225, endPoint x: 918, endPoint y: 247, distance: 23.0
click at [924, 225] on button "OK" at bounding box center [936, 221] width 51 height 32
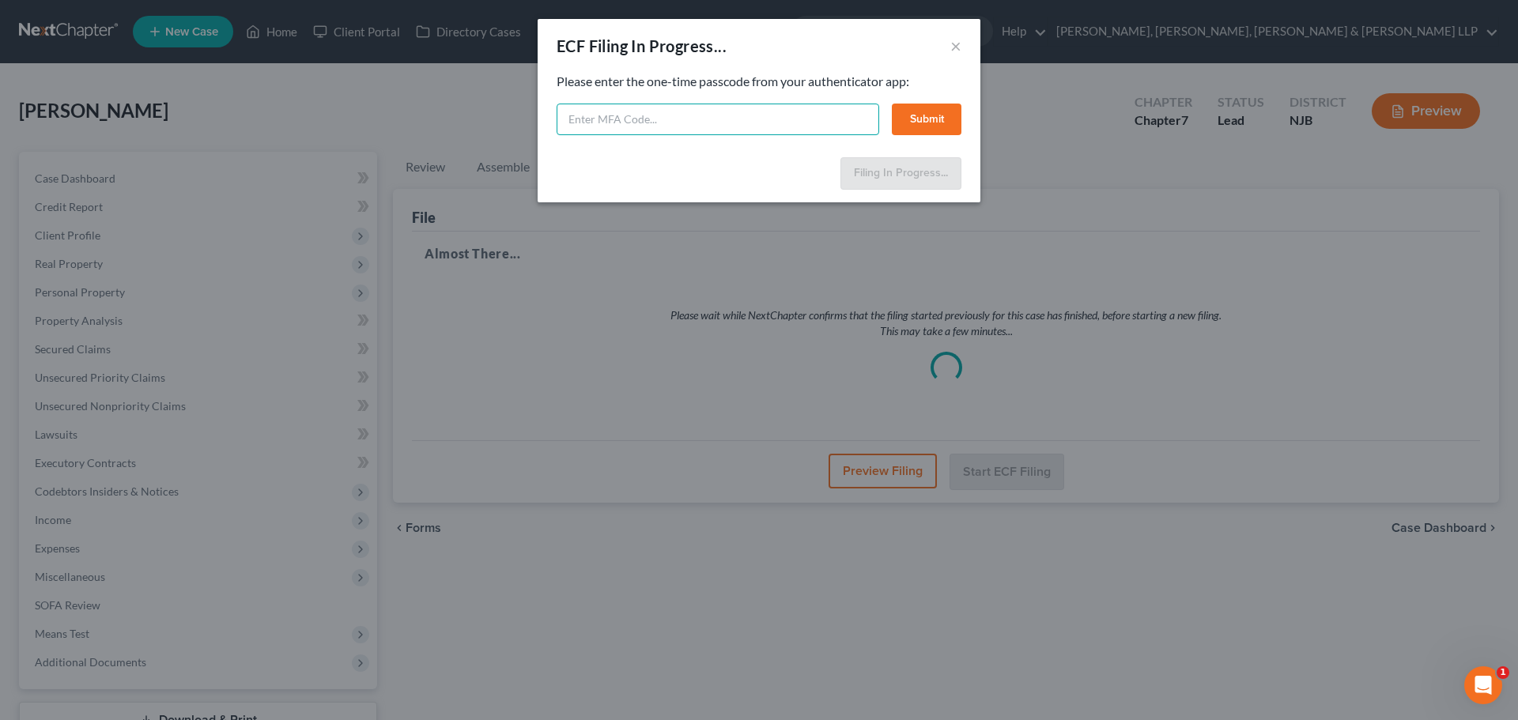
click at [631, 114] on input "text" at bounding box center [718, 120] width 323 height 32
click at [698, 129] on input "text" at bounding box center [718, 120] width 323 height 32
click at [583, 119] on input "text" at bounding box center [718, 120] width 323 height 32
type input "713561"
click at [905, 119] on button "Submit" at bounding box center [927, 120] width 70 height 32
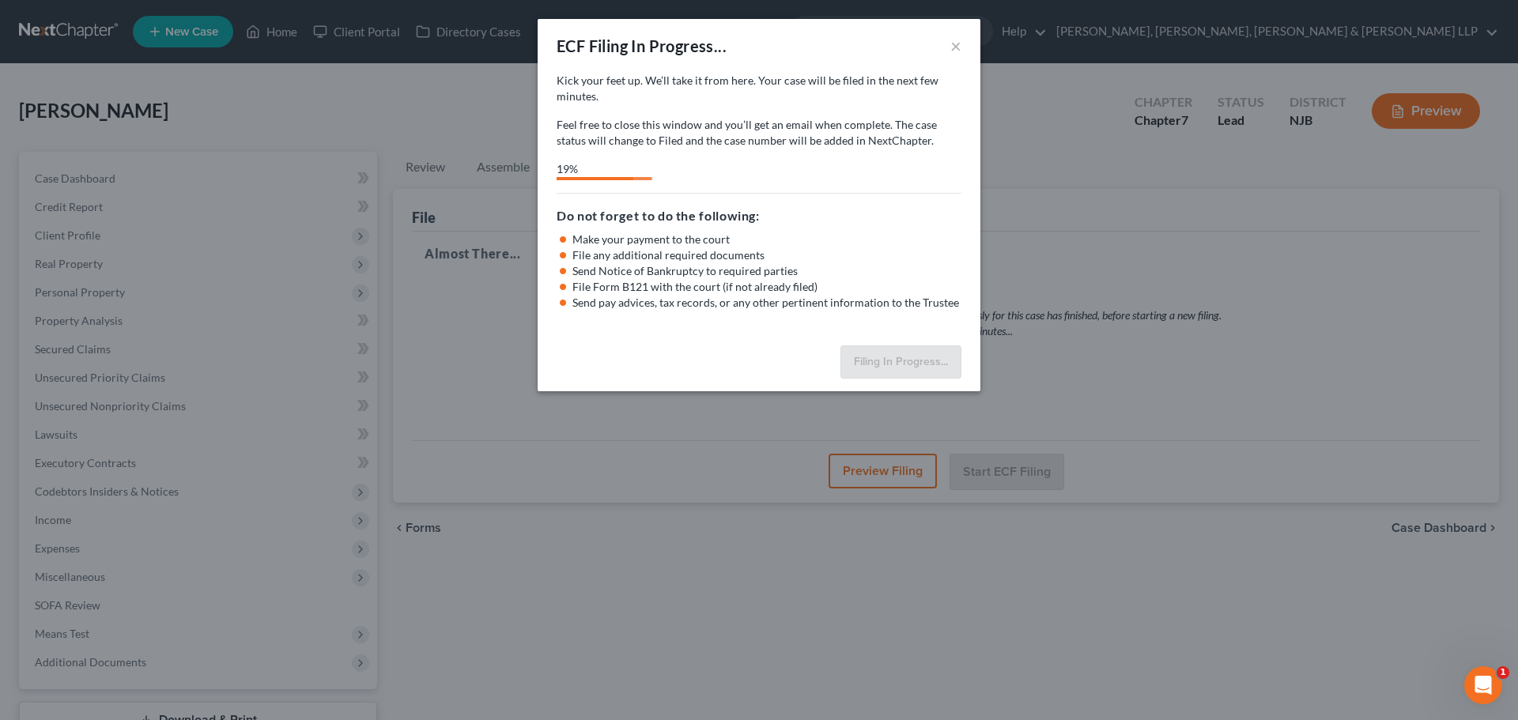
select select "2"
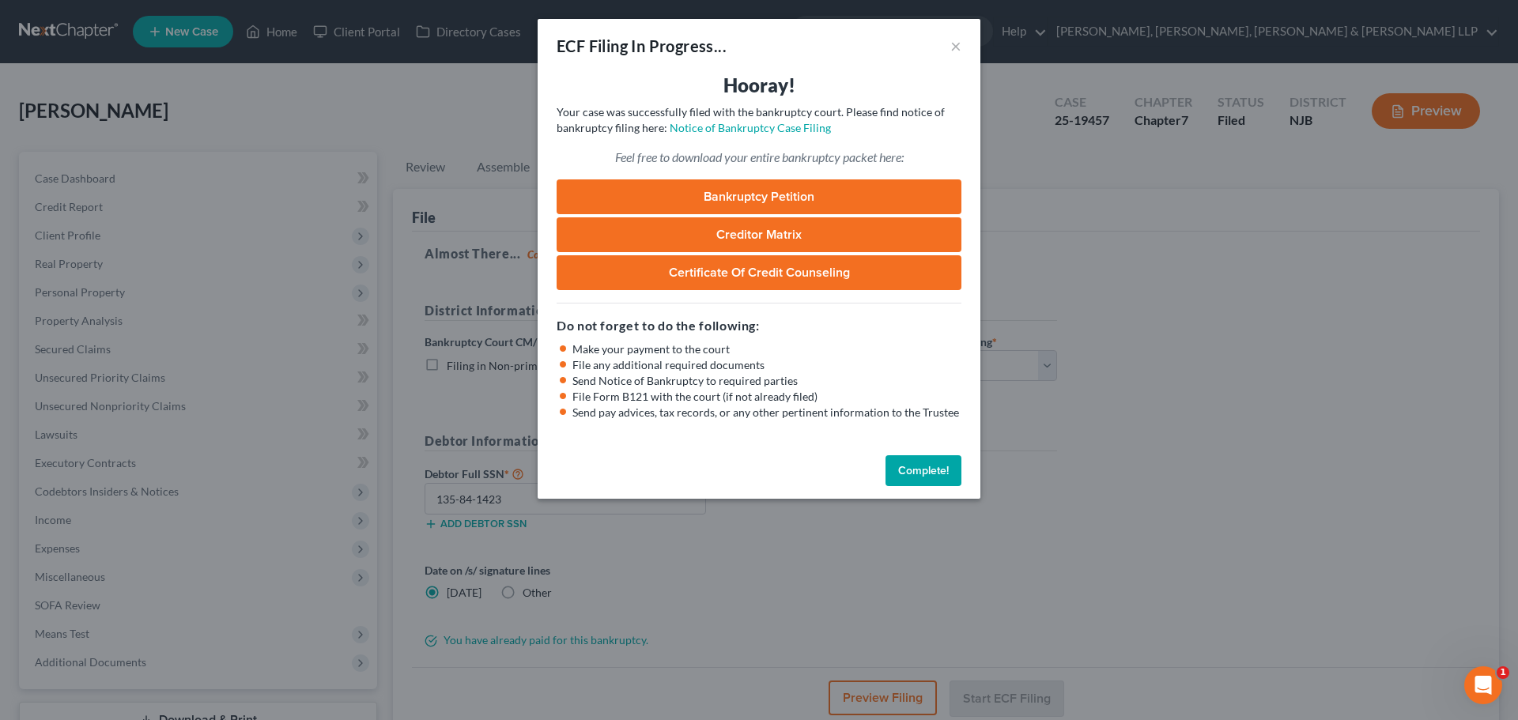
click at [487, 105] on div "ECF Filing In Progress... × Hooray! Your case was successfully filed with the b…" at bounding box center [759, 360] width 1518 height 720
click at [966, 40] on div "ECF Filing In Progress... ×" at bounding box center [759, 46] width 443 height 54
drag, startPoint x: 958, startPoint y: 48, endPoint x: 1001, endPoint y: 298, distance: 253.4
click at [960, 47] on button "×" at bounding box center [955, 45] width 11 height 19
